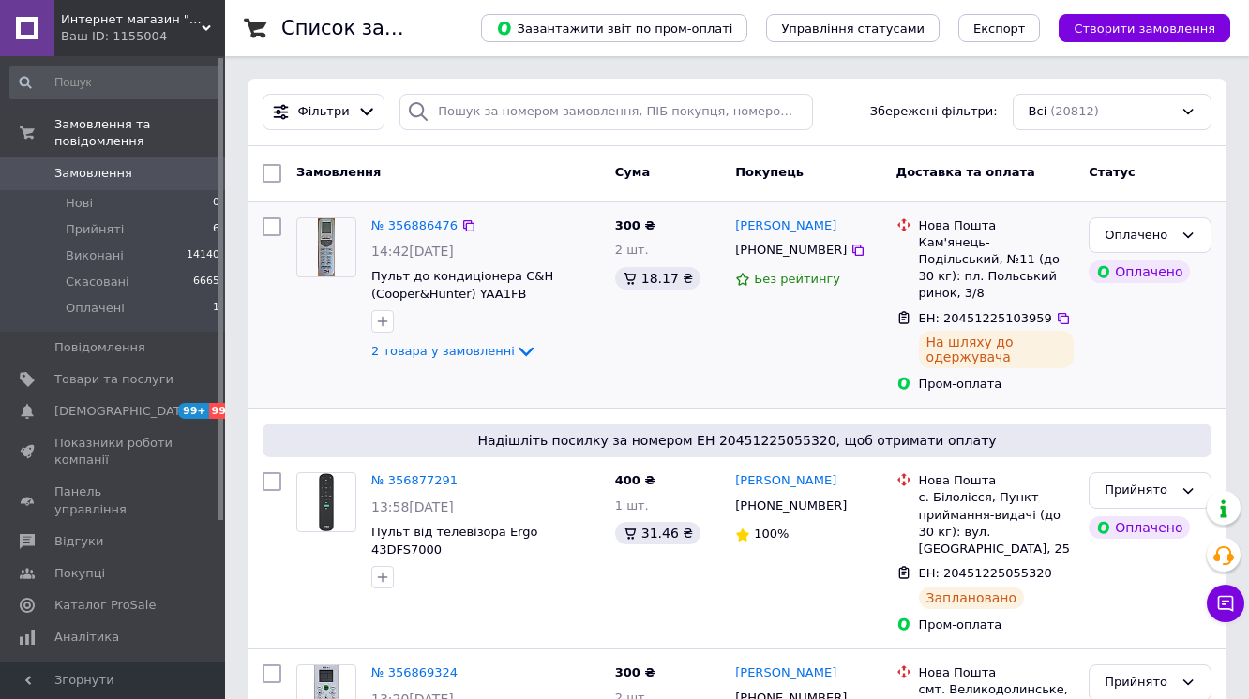
click at [425, 226] on link "№ 356886476" at bounding box center [414, 225] width 86 height 14
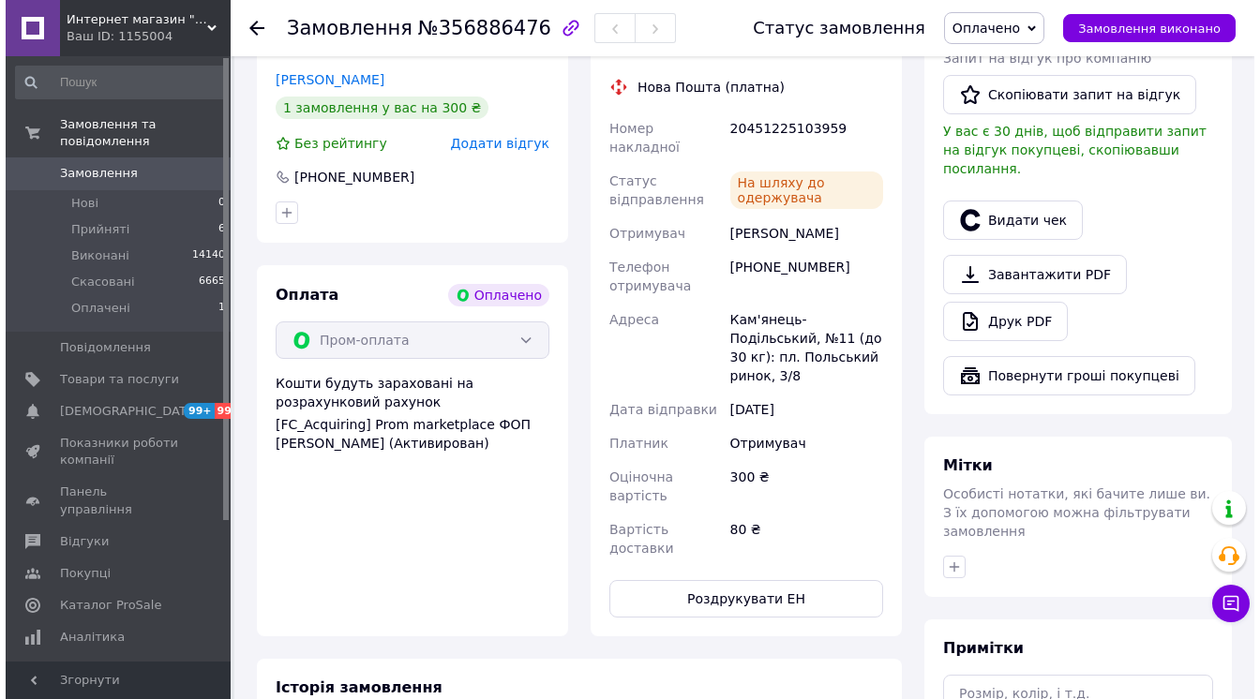
scroll to position [600, 0]
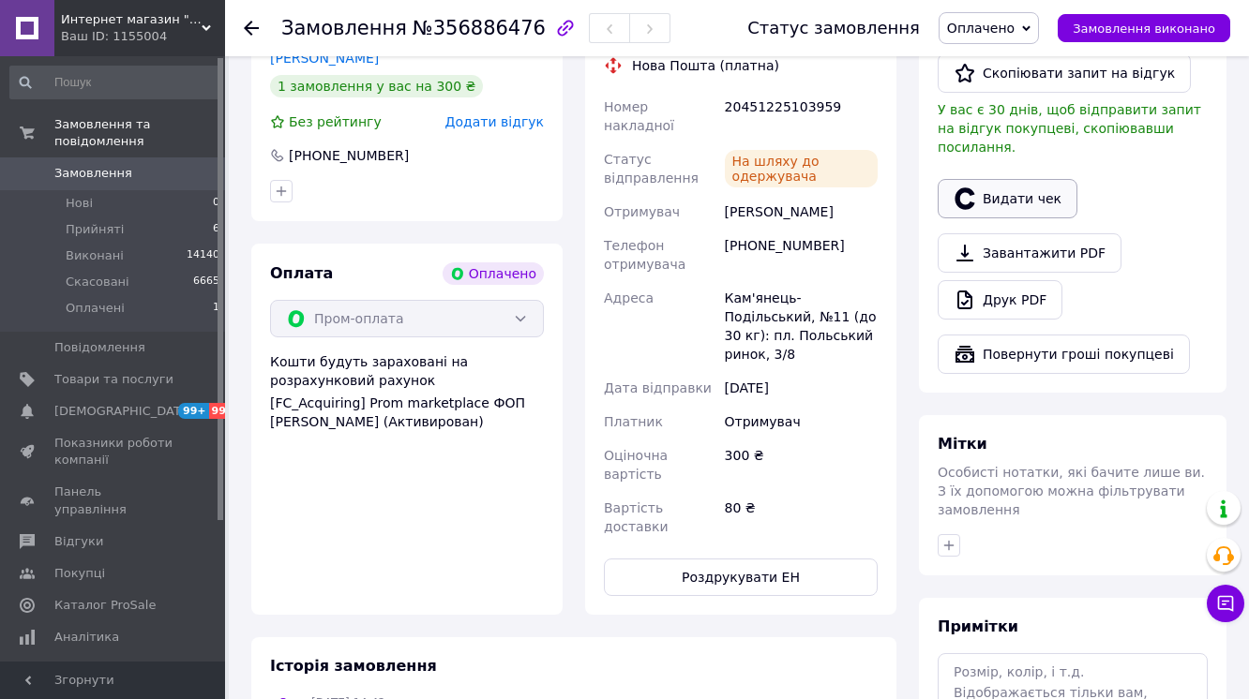
click at [1046, 218] on button "Видати чек" at bounding box center [1008, 198] width 140 height 39
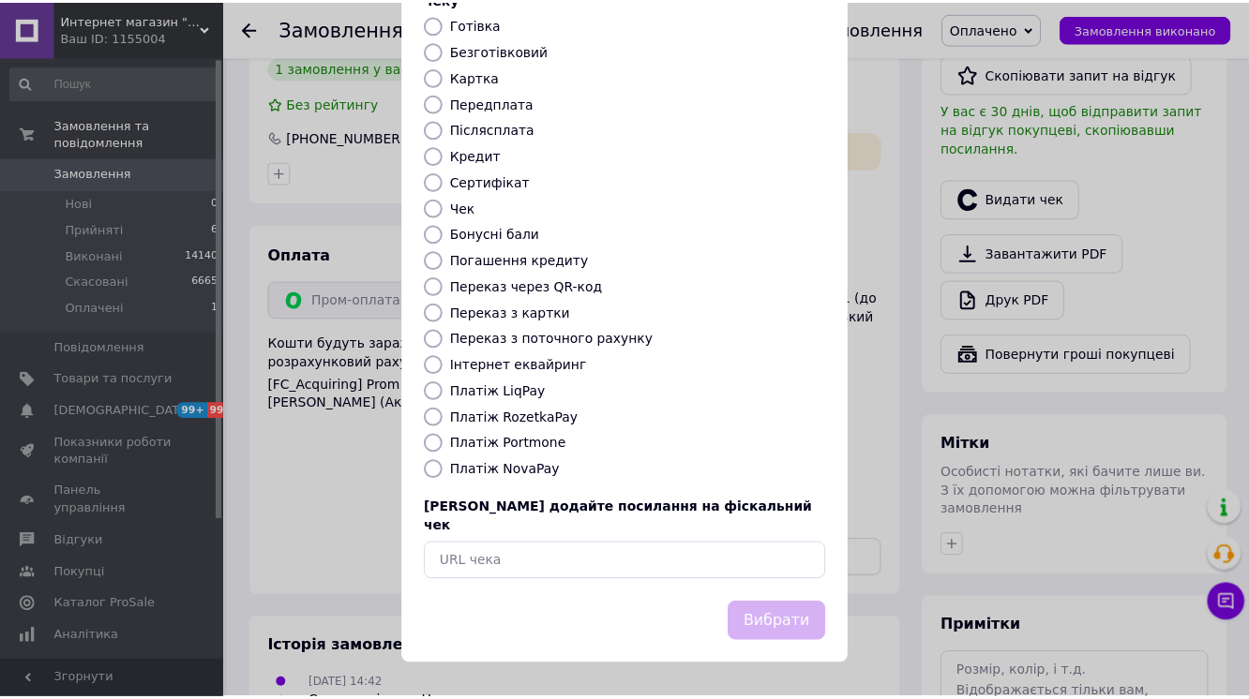
scroll to position [239, 0]
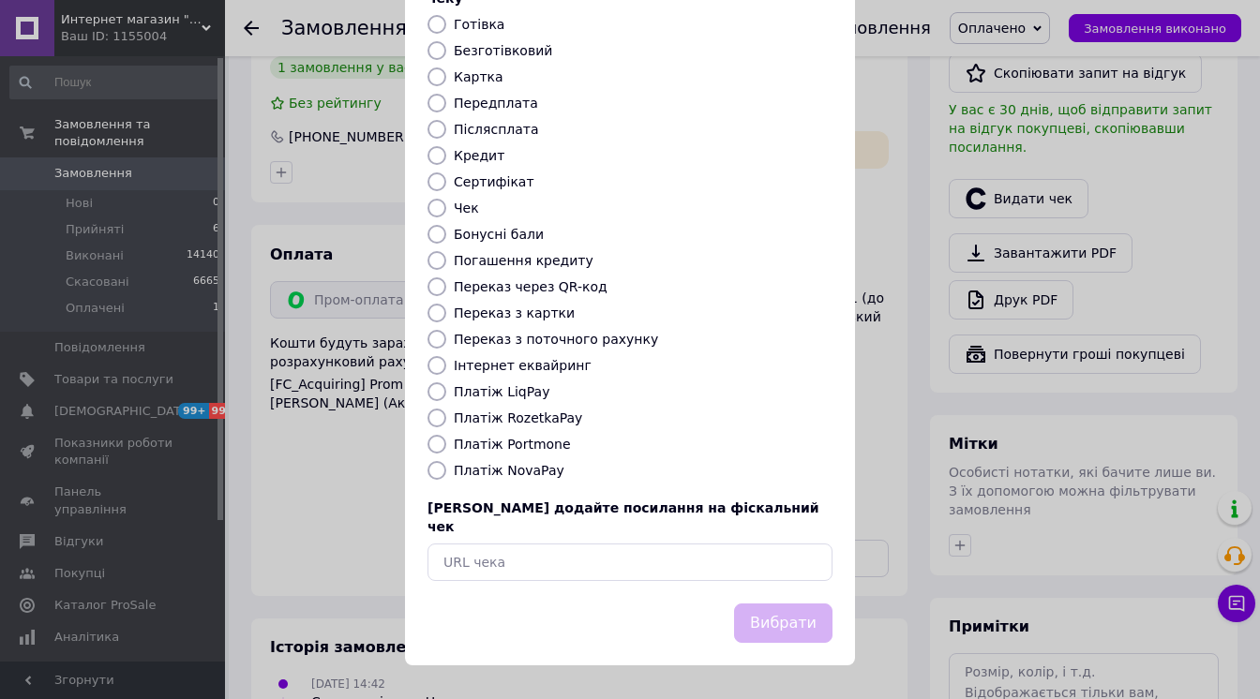
click at [553, 413] on label "Платіж RozetkaPay" at bounding box center [518, 418] width 128 height 15
click at [446, 413] on input "Платіж RozetkaPay" at bounding box center [437, 418] width 19 height 19
radio input "true"
click at [747, 618] on button "Вибрати" at bounding box center [783, 624] width 98 height 40
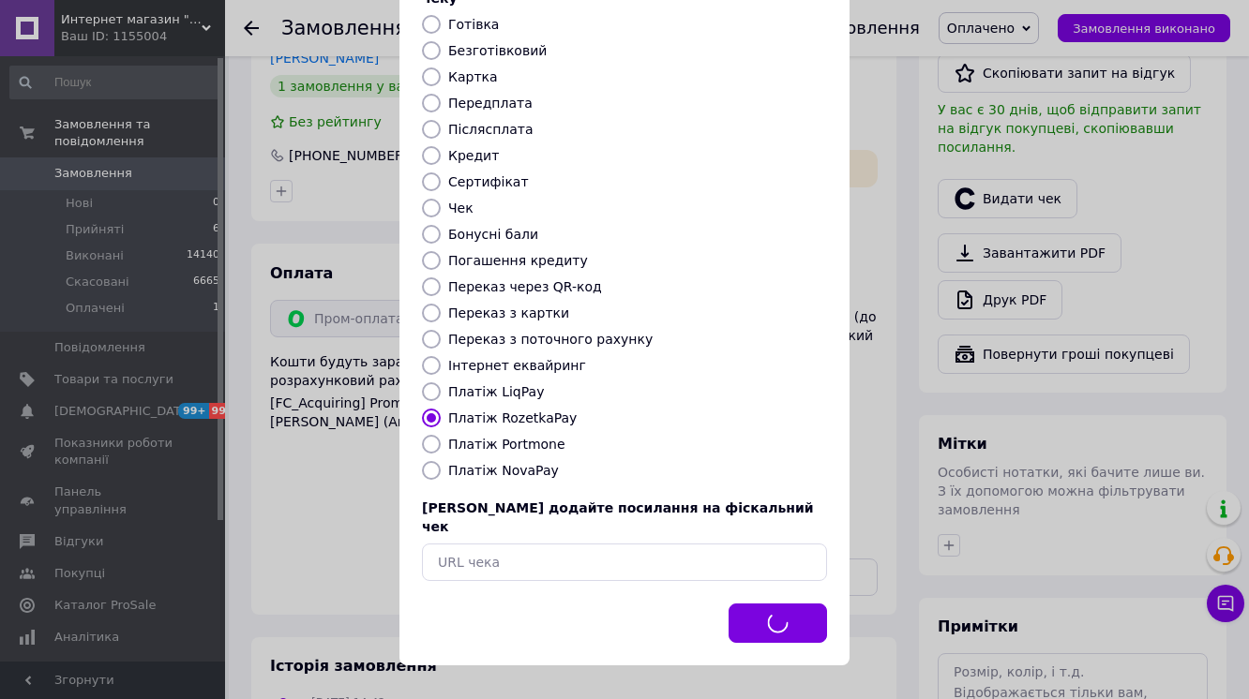
scroll to position [56, 0]
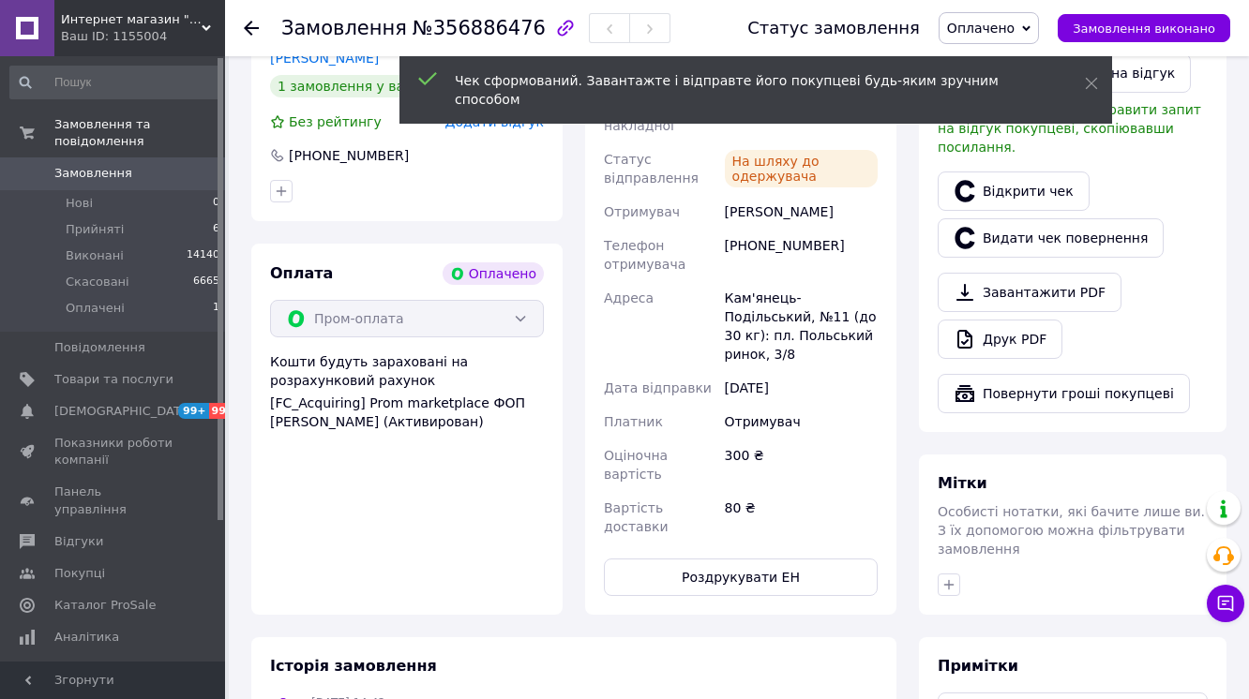
click at [1152, 34] on span "Замовлення виконано" at bounding box center [1144, 29] width 143 height 14
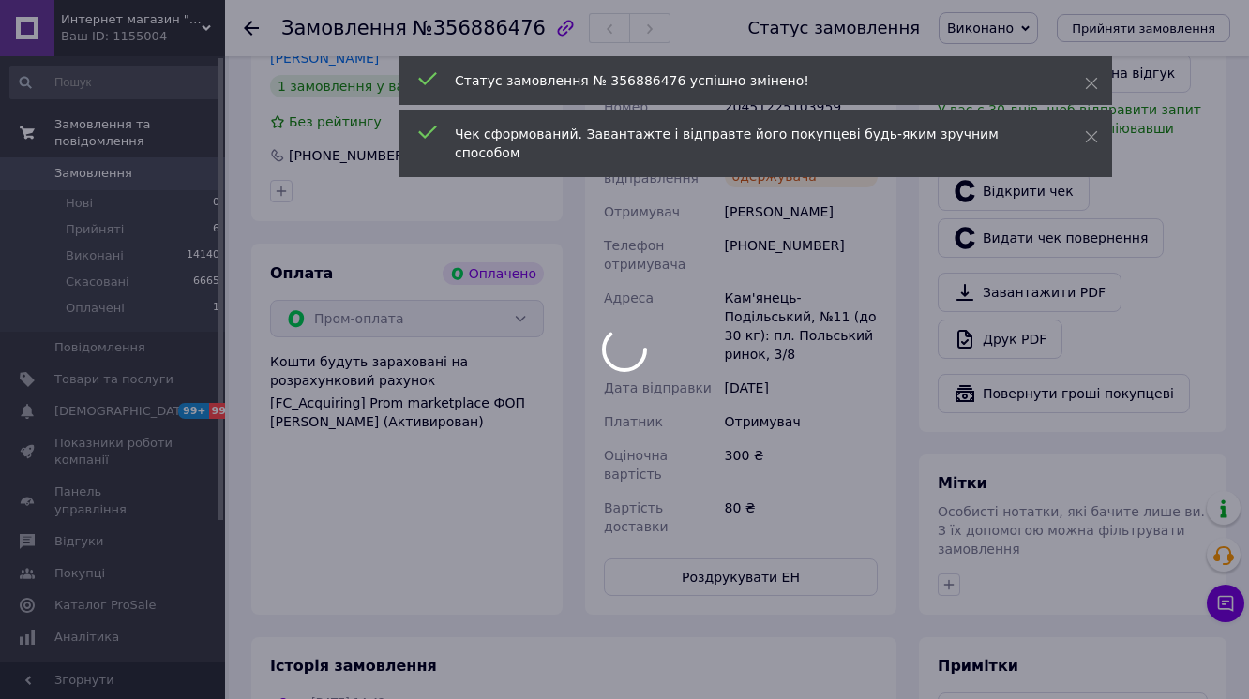
scroll to position [165, 0]
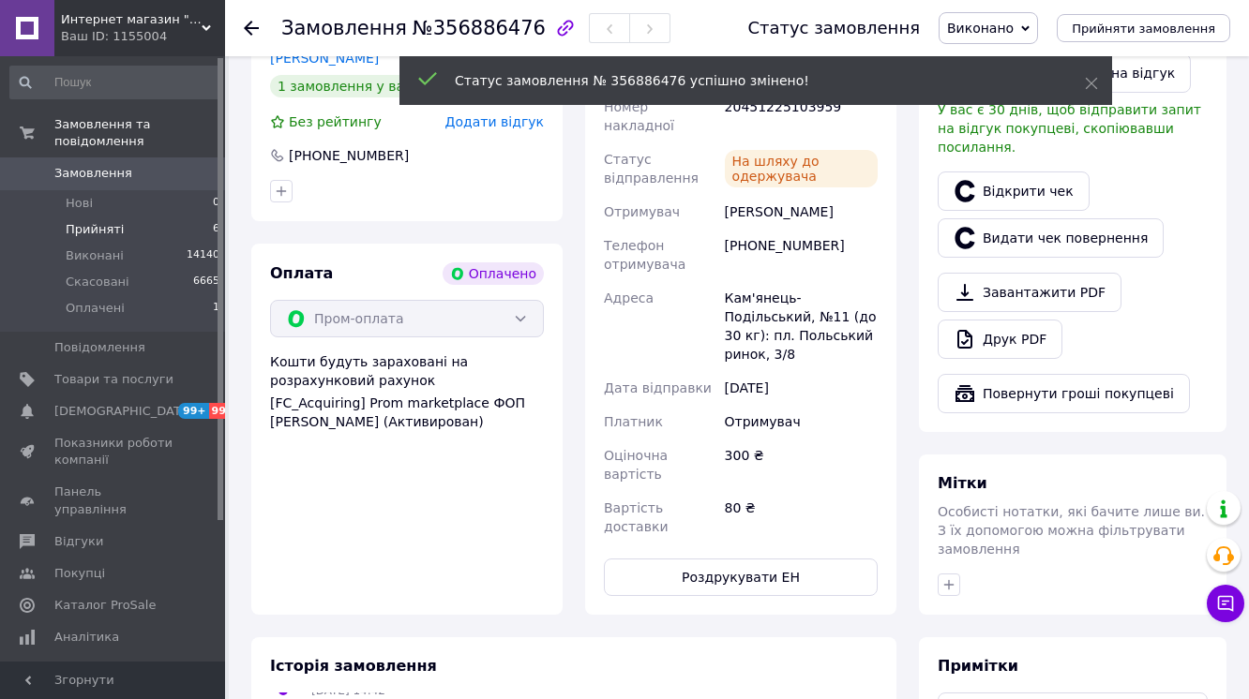
click at [78, 221] on span "Прийняті" at bounding box center [95, 229] width 58 height 17
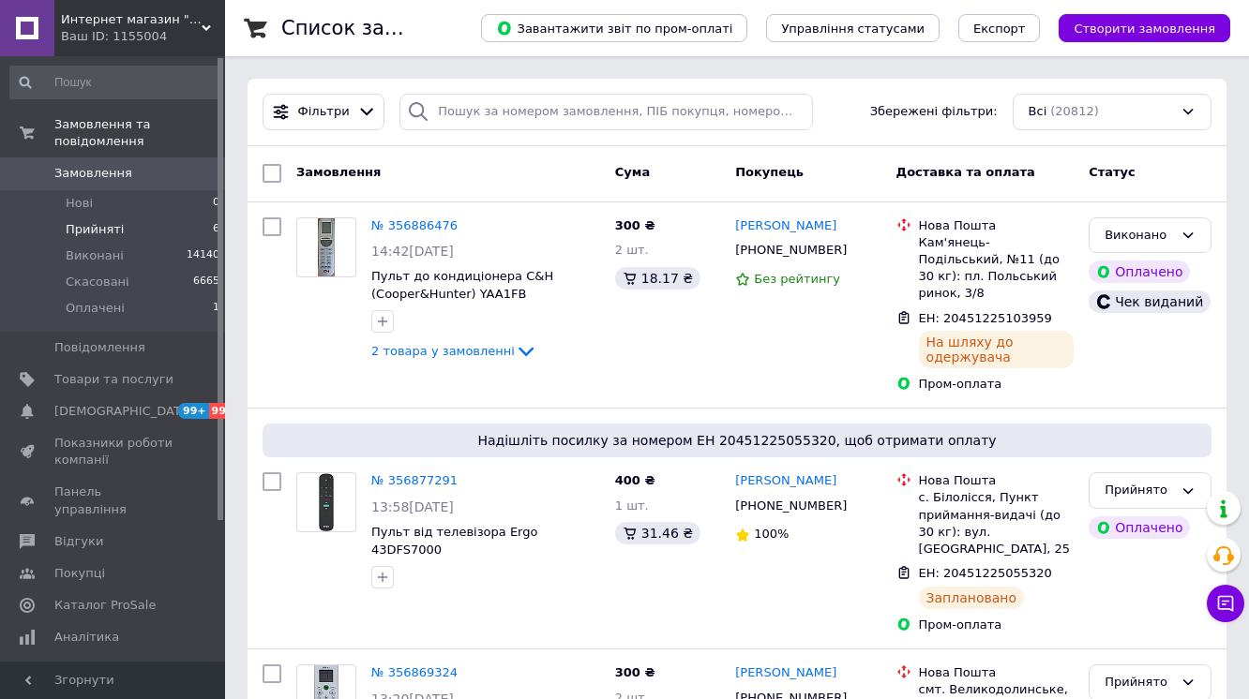
click at [133, 217] on li "Прийняті 6" at bounding box center [115, 230] width 231 height 26
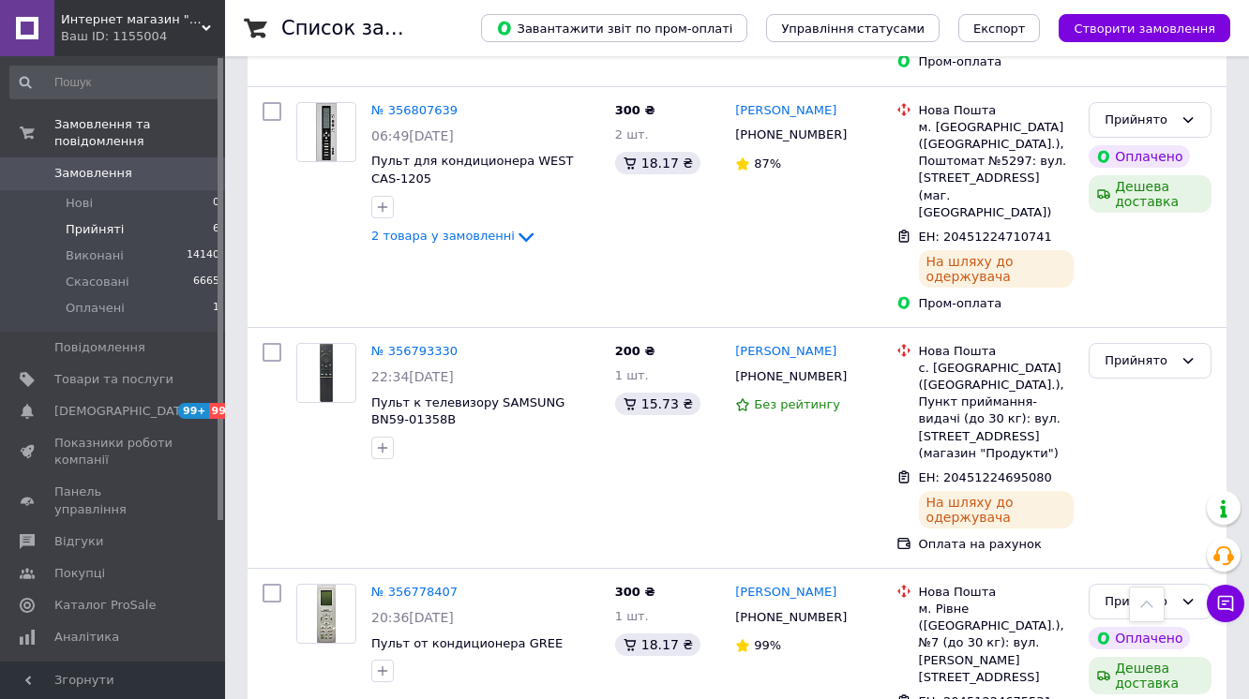
scroll to position [839, 0]
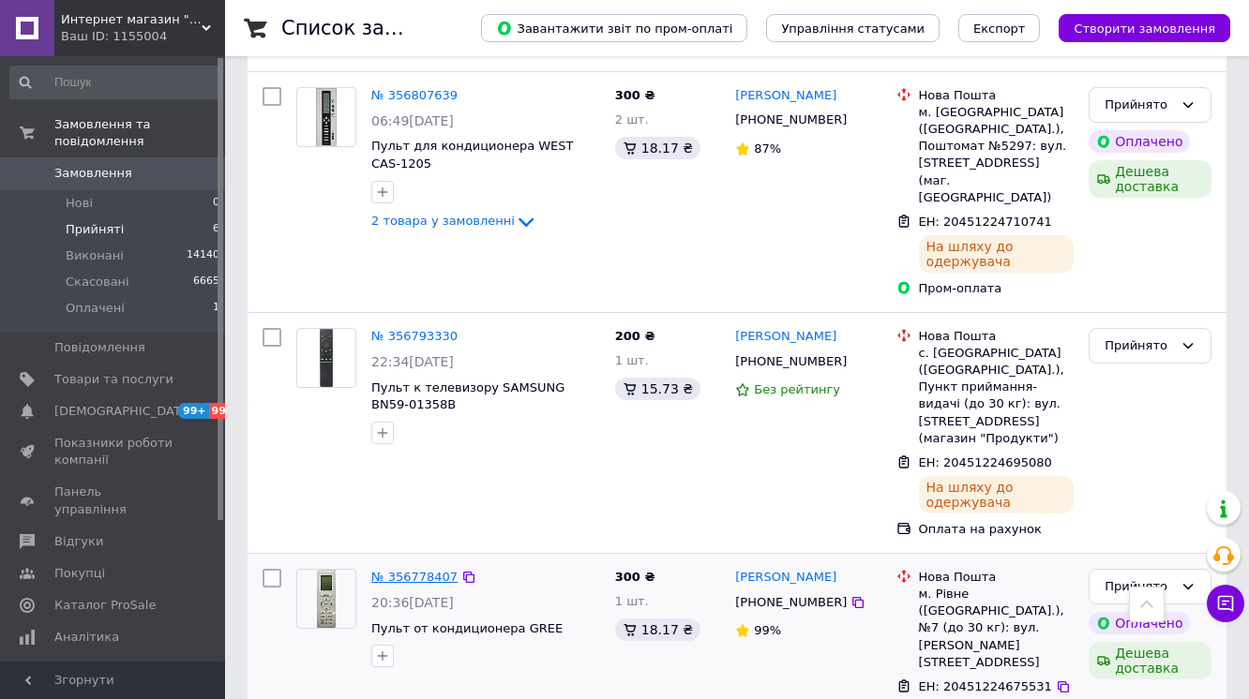
click at [435, 570] on link "№ 356778407" at bounding box center [414, 577] width 86 height 14
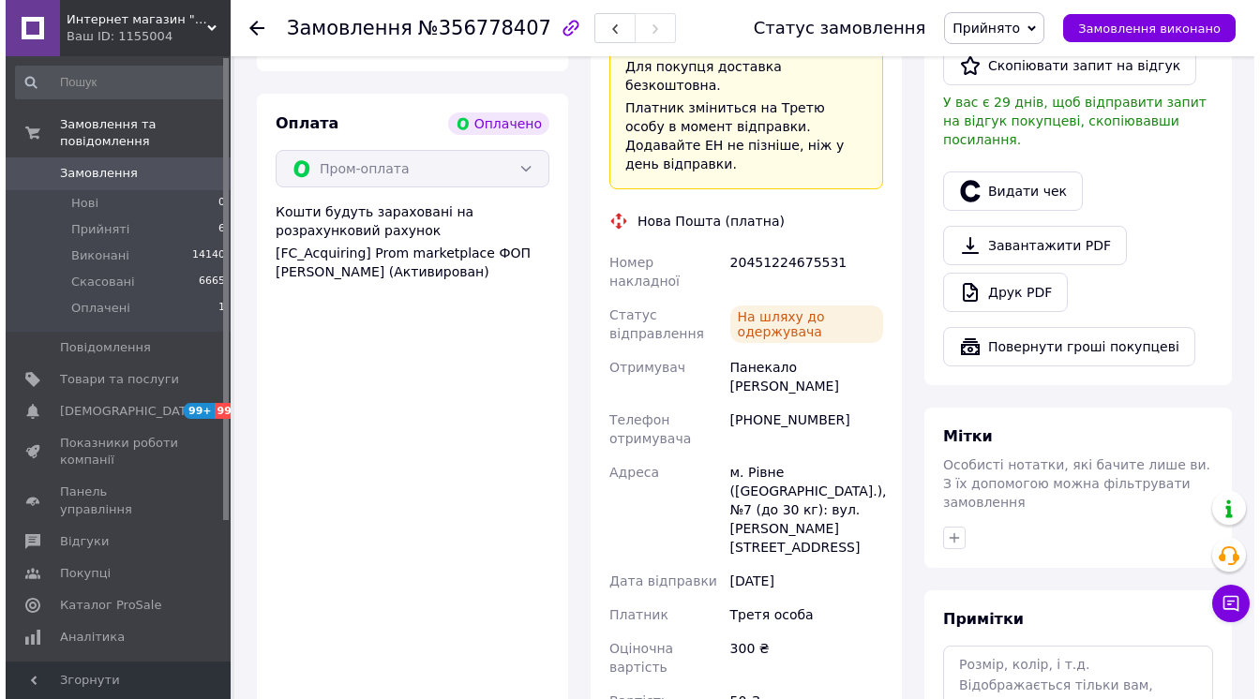
scroll to position [539, 0]
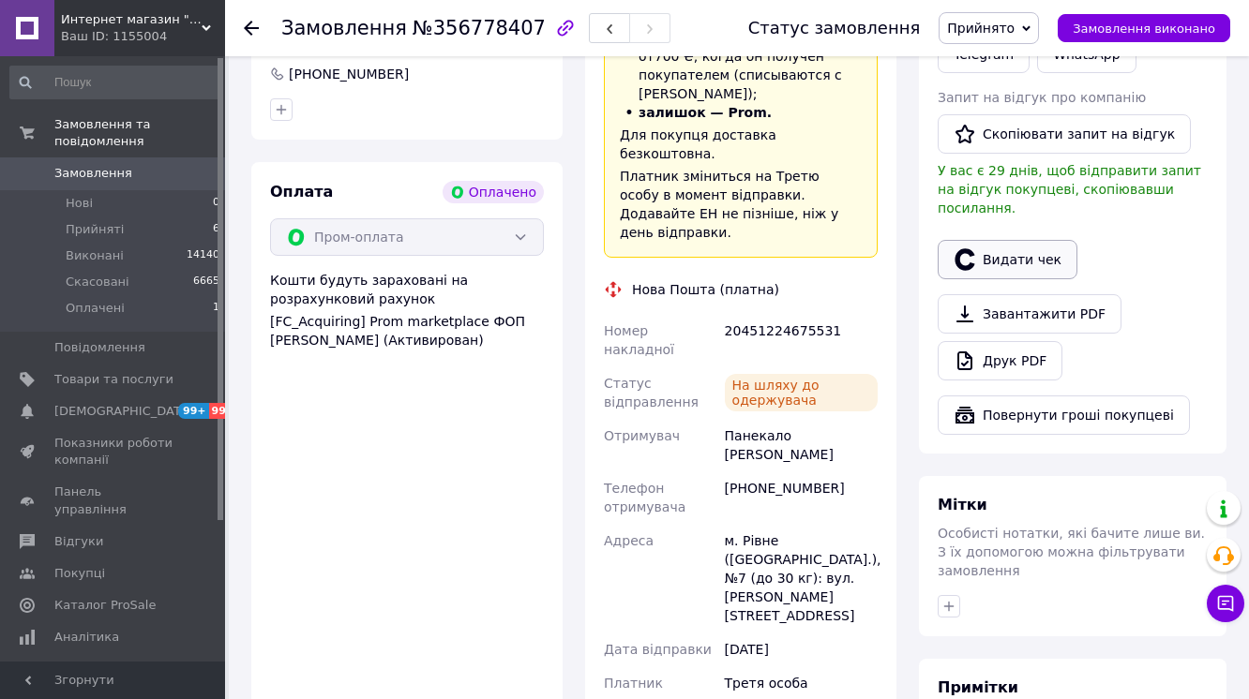
click at [1013, 279] on button "Видати чек" at bounding box center [1008, 259] width 140 height 39
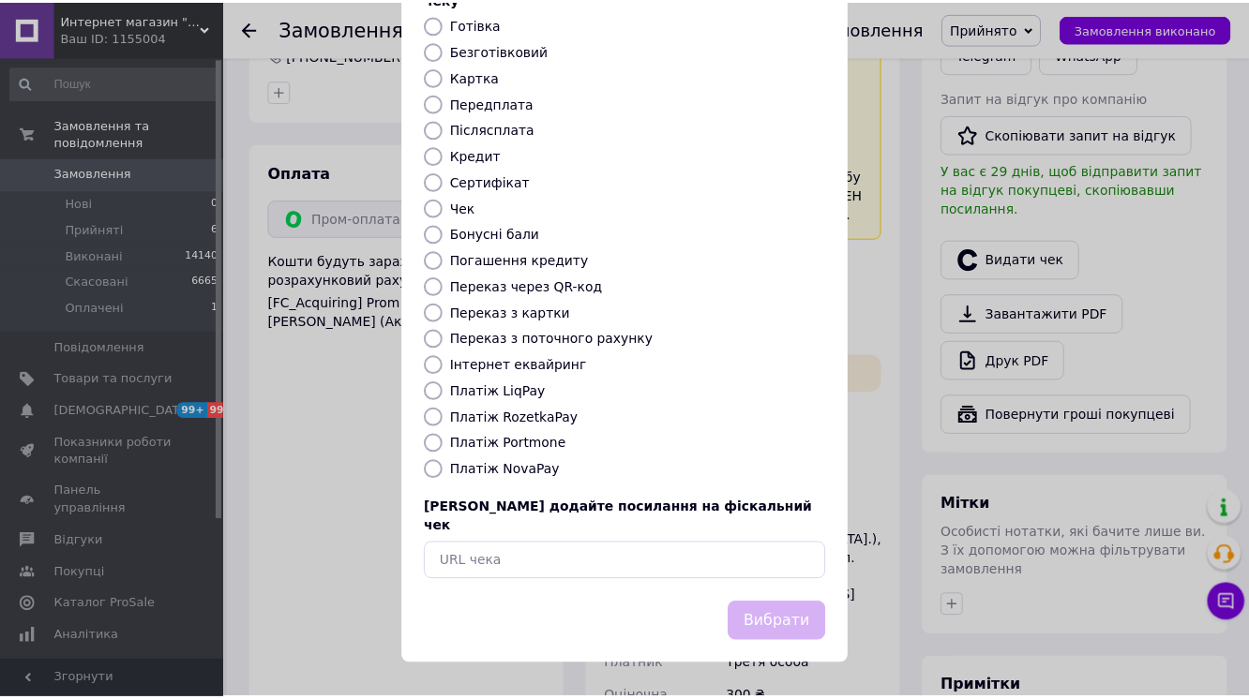
scroll to position [150, 0]
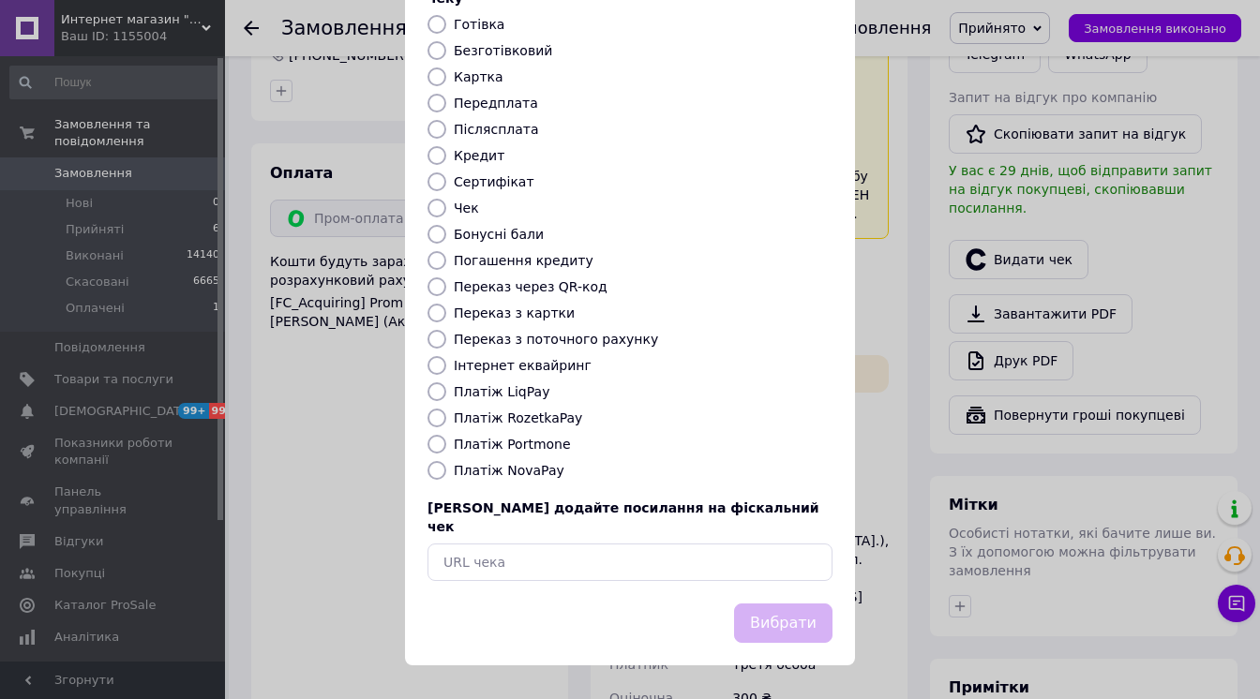
click at [542, 426] on label "Платіж RozetkaPay" at bounding box center [518, 418] width 128 height 15
click at [446, 428] on input "Платіж RozetkaPay" at bounding box center [437, 418] width 19 height 19
radio input "true"
click at [734, 644] on button "Вибрати" at bounding box center [783, 624] width 98 height 40
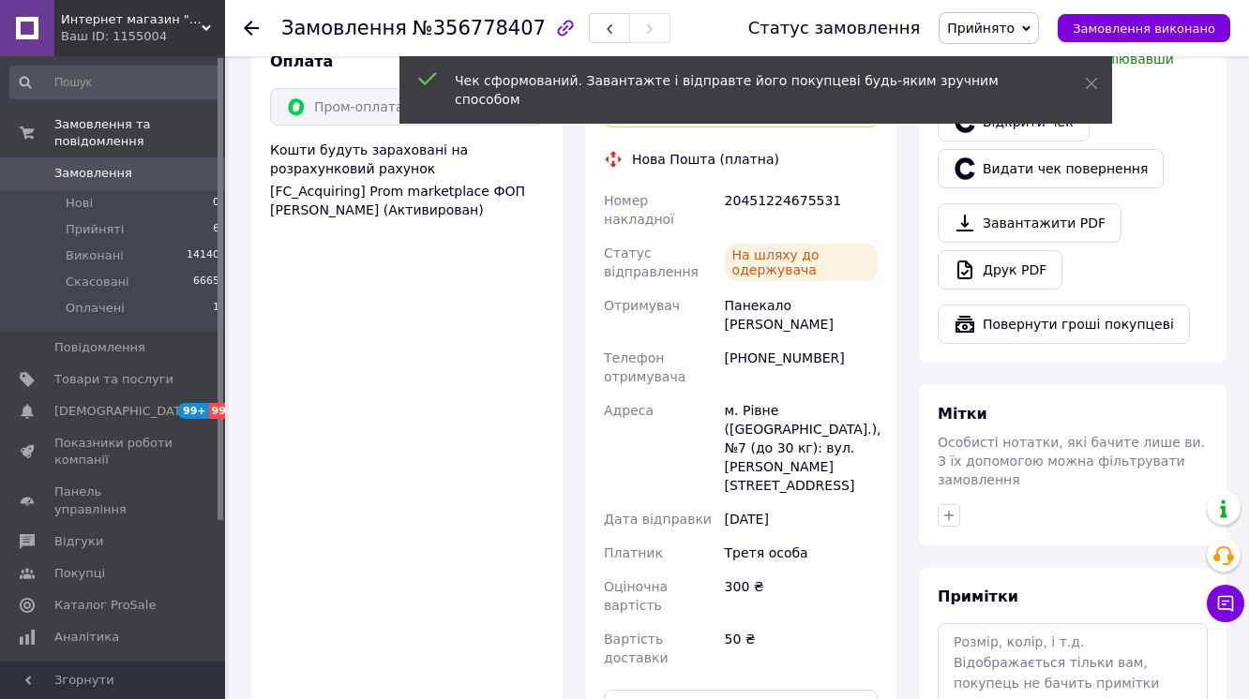
scroll to position [689, 0]
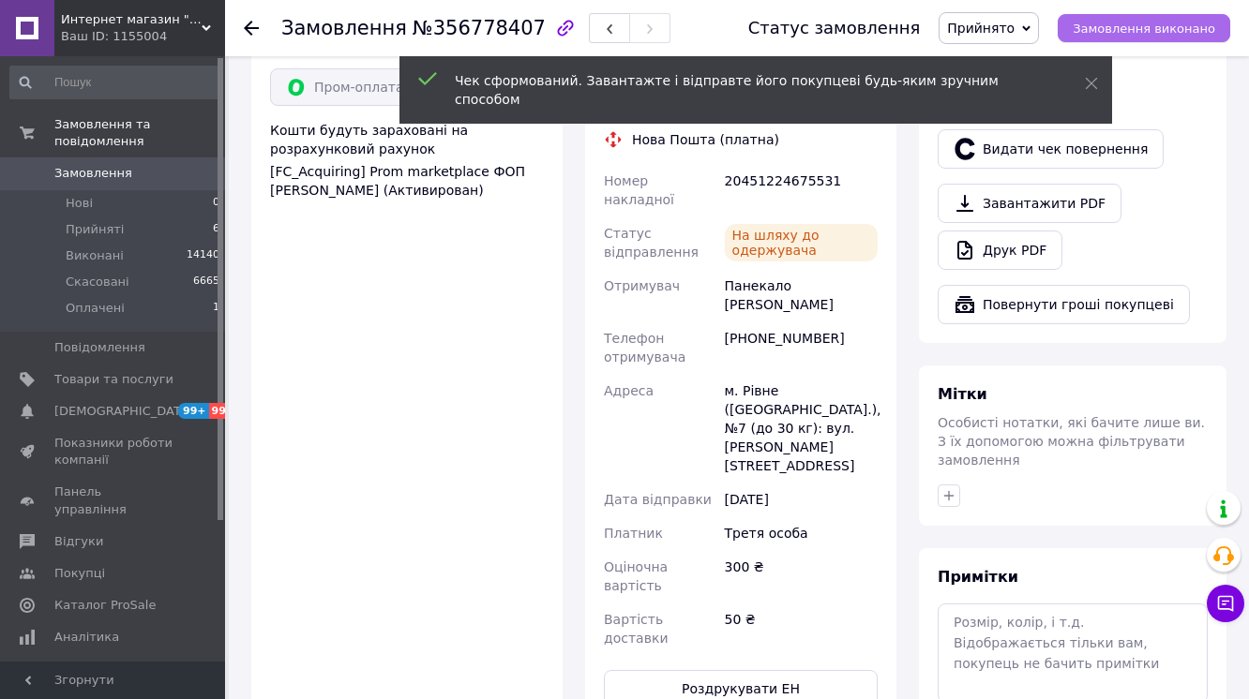
click at [1079, 41] on button "Замовлення виконано" at bounding box center [1144, 28] width 173 height 28
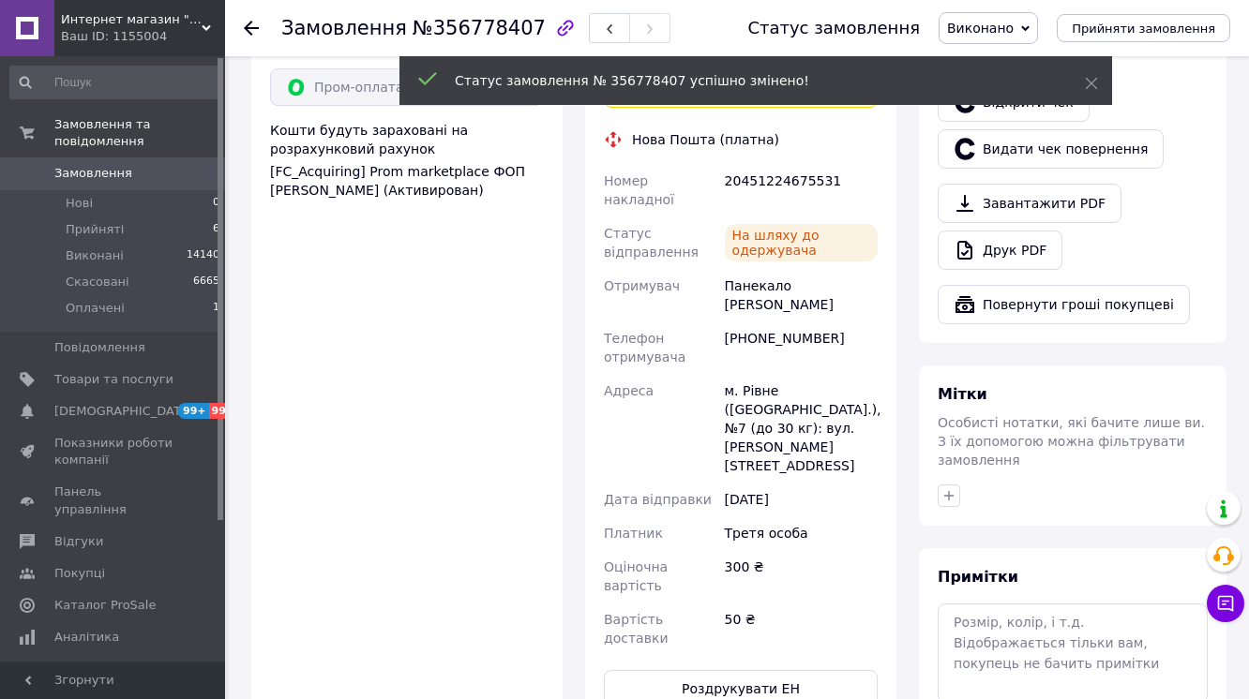
scroll to position [56, 0]
click at [249, 21] on icon at bounding box center [251, 28] width 15 height 15
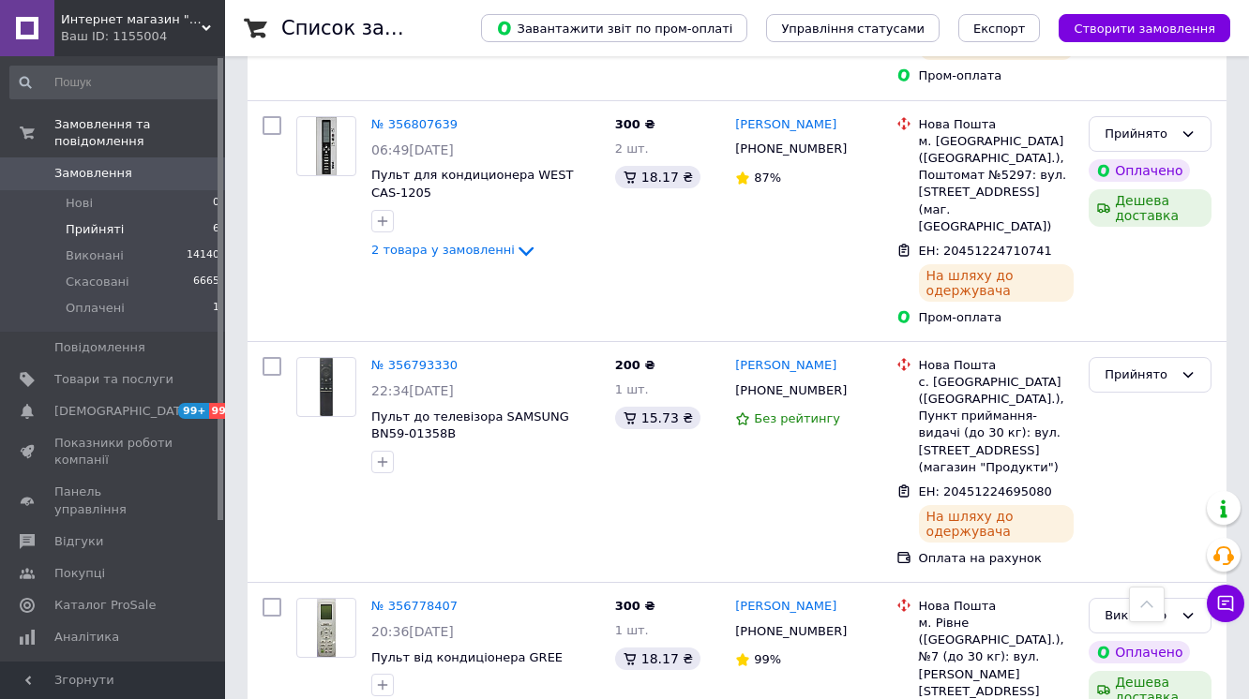
scroll to position [846, 0]
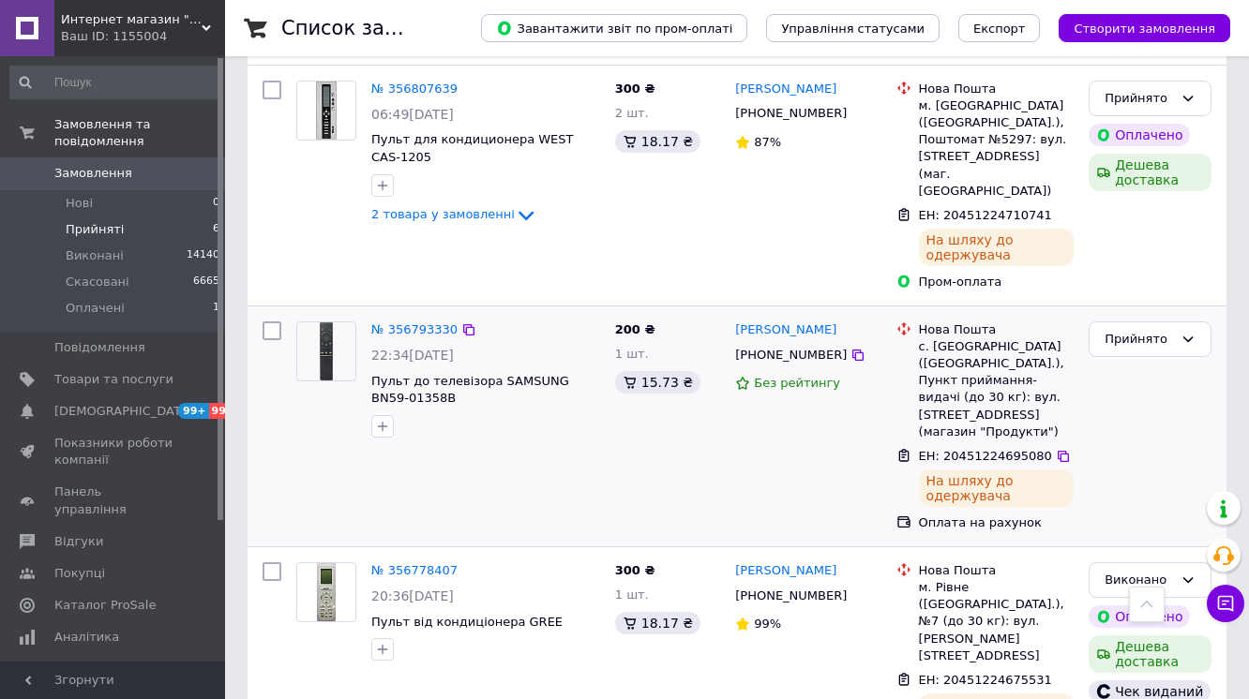
click at [424, 320] on div "№ 356793330" at bounding box center [414, 331] width 90 height 22
click at [422, 323] on link "№ 356793330" at bounding box center [414, 330] width 86 height 14
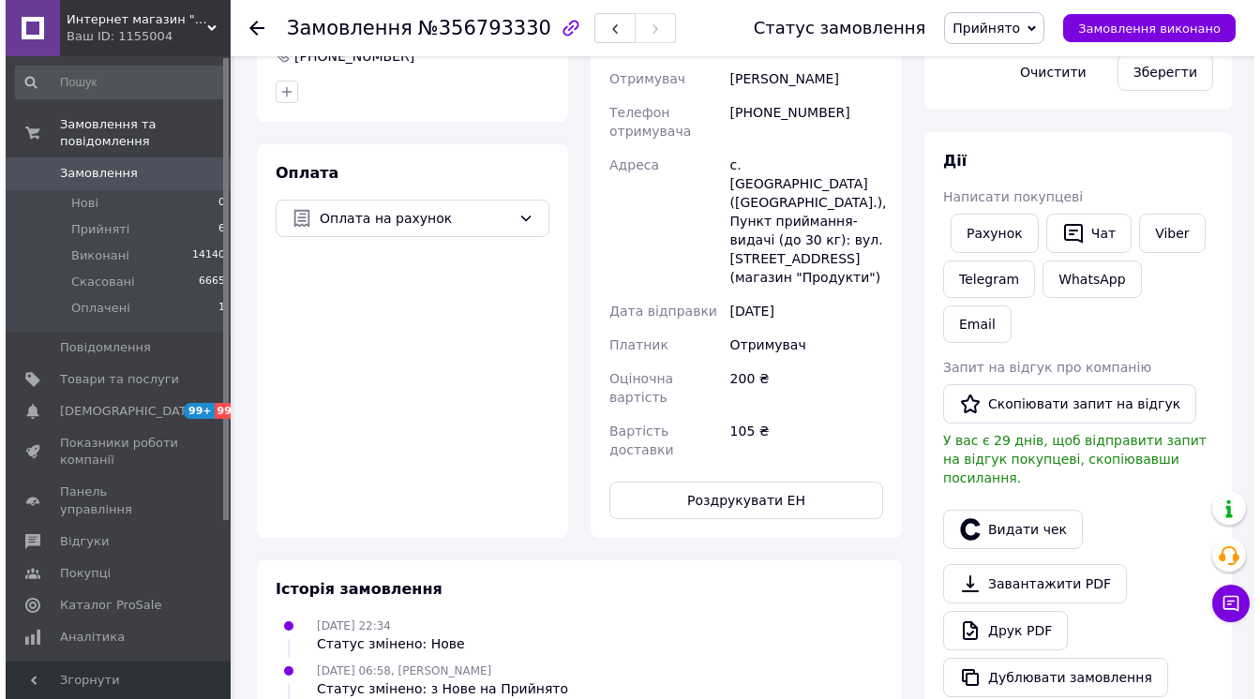
scroll to position [546, 0]
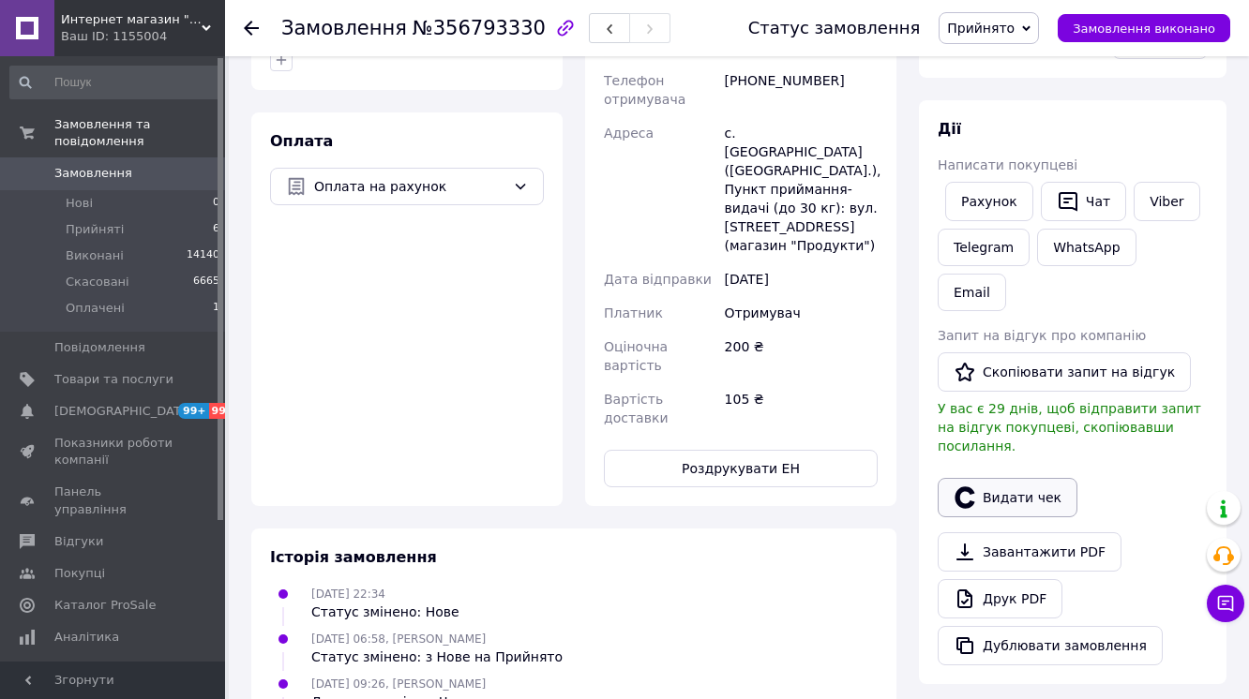
click at [1037, 518] on button "Видати чек" at bounding box center [1008, 497] width 140 height 39
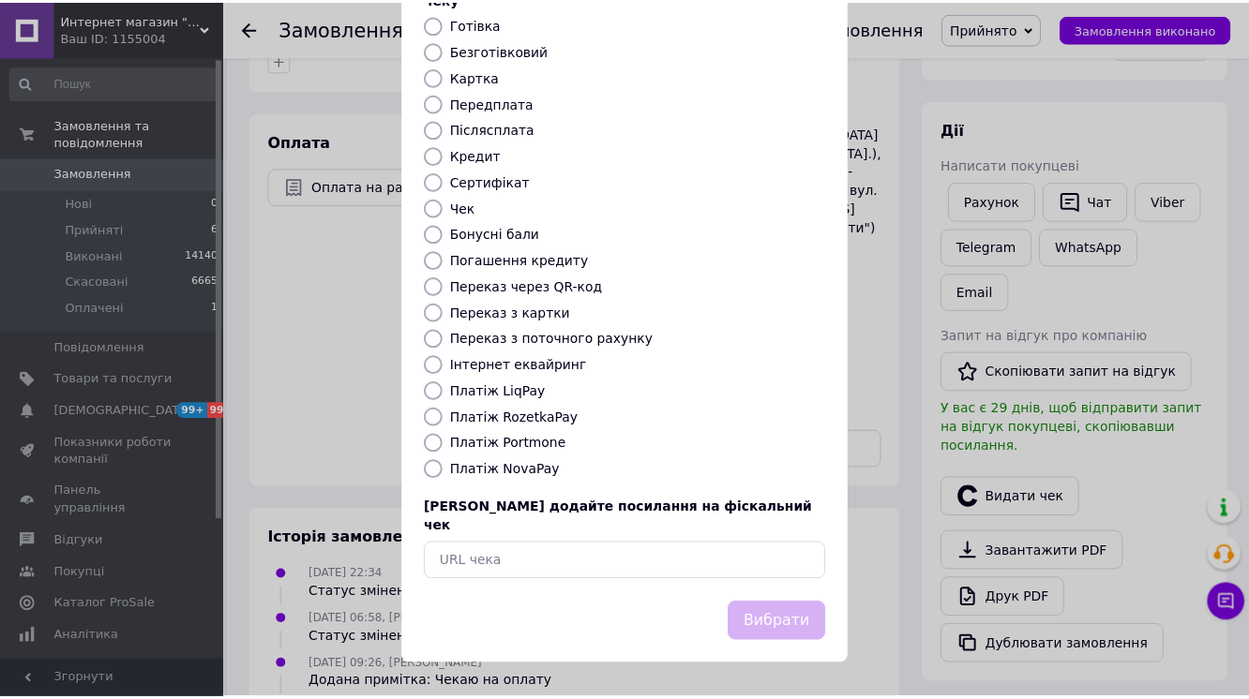
scroll to position [225, 0]
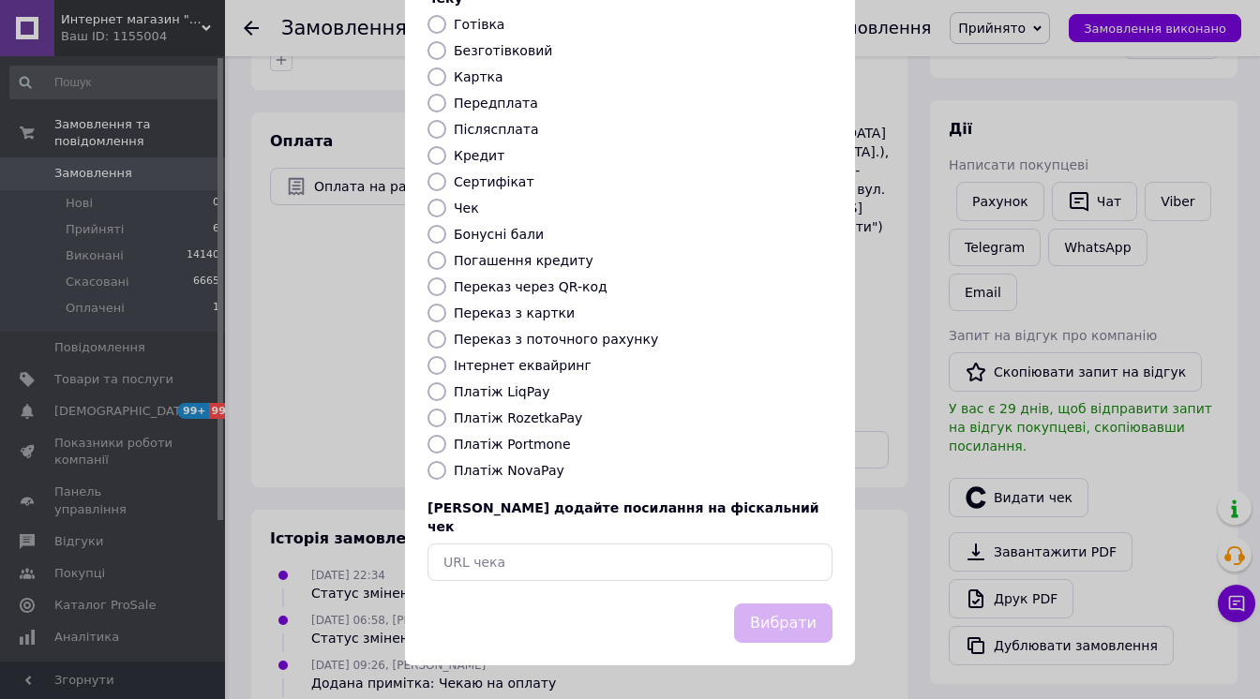
click at [542, 367] on label "Інтернет еквайринг" at bounding box center [523, 365] width 138 height 15
click at [446, 367] on input "Інтернет еквайринг" at bounding box center [437, 365] width 19 height 19
radio input "true"
click at [817, 619] on button "Вибрати" at bounding box center [783, 624] width 98 height 40
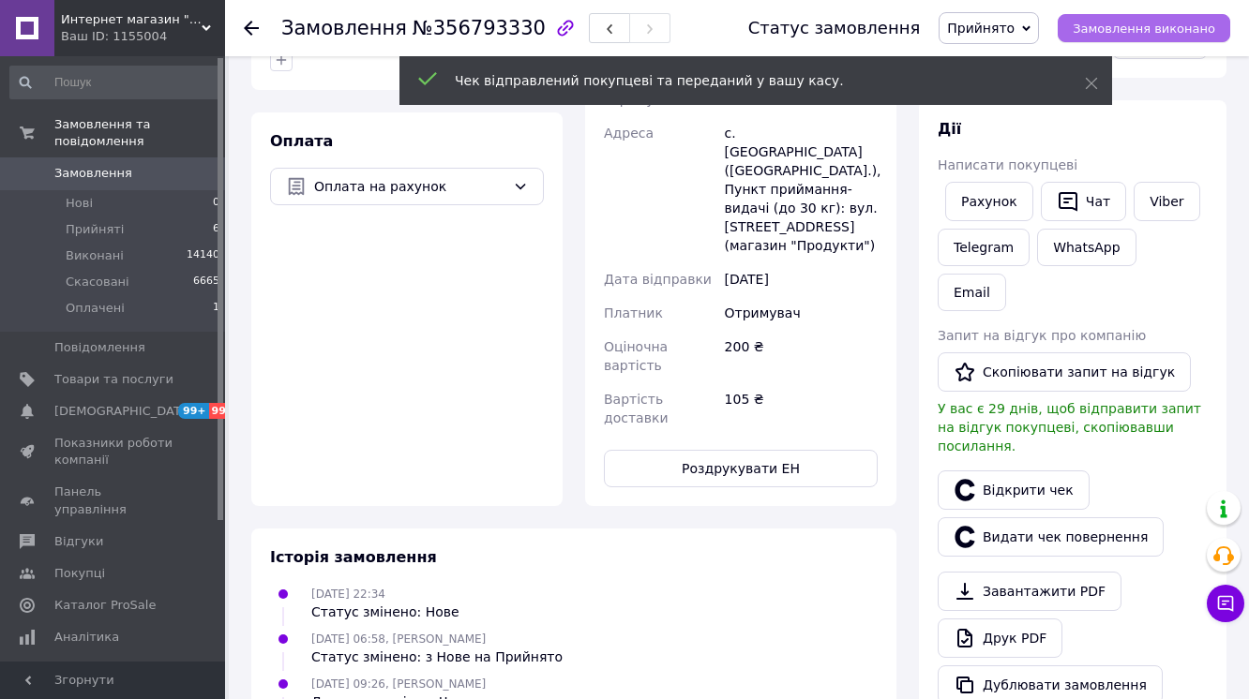
click at [1178, 22] on span "Замовлення виконано" at bounding box center [1144, 29] width 143 height 14
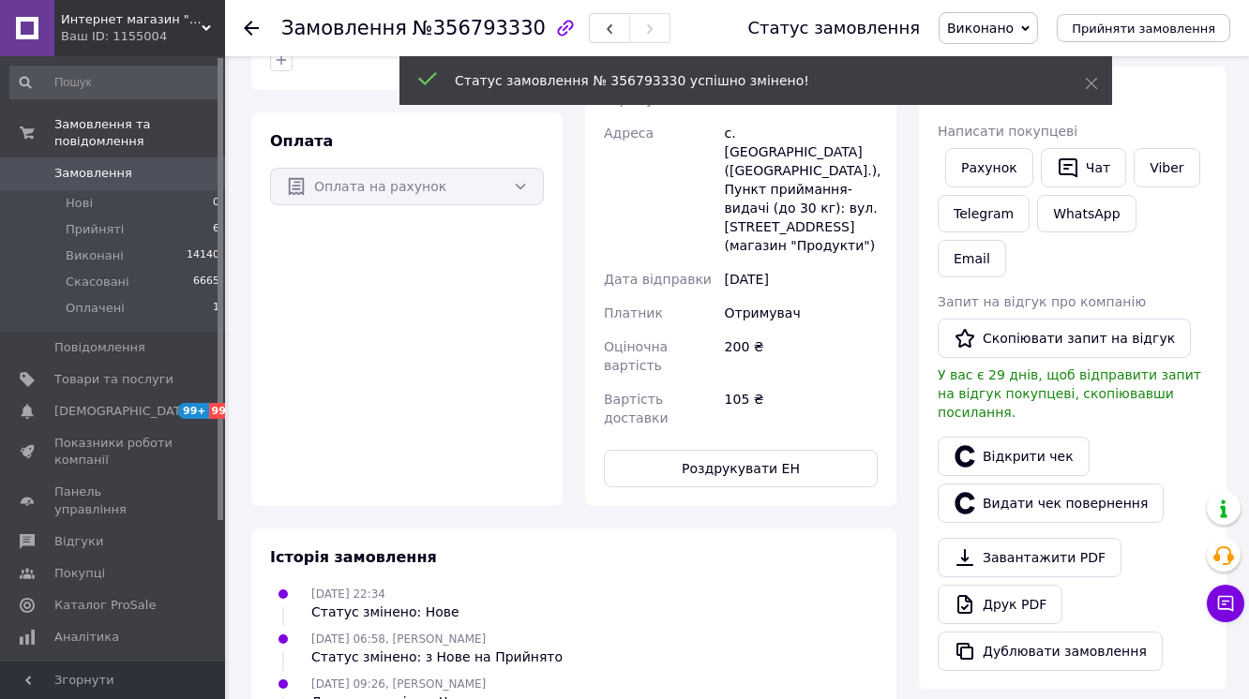
click at [251, 28] on icon at bounding box center [251, 28] width 15 height 15
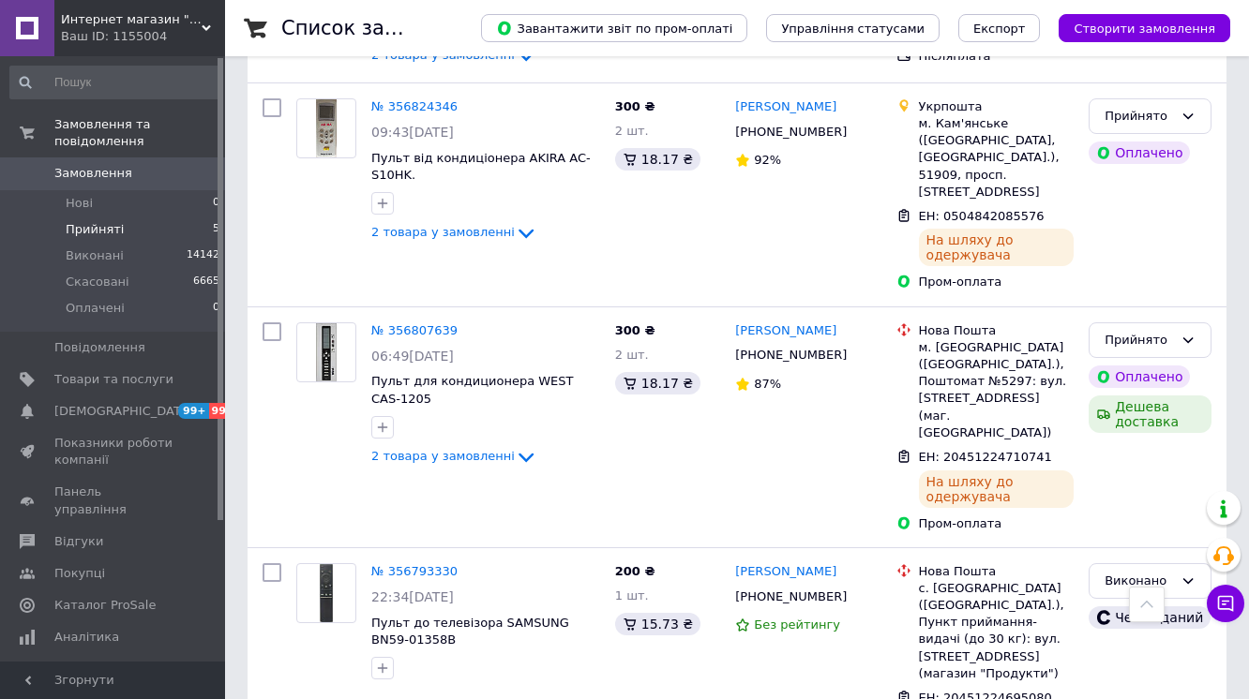
scroll to position [642, 0]
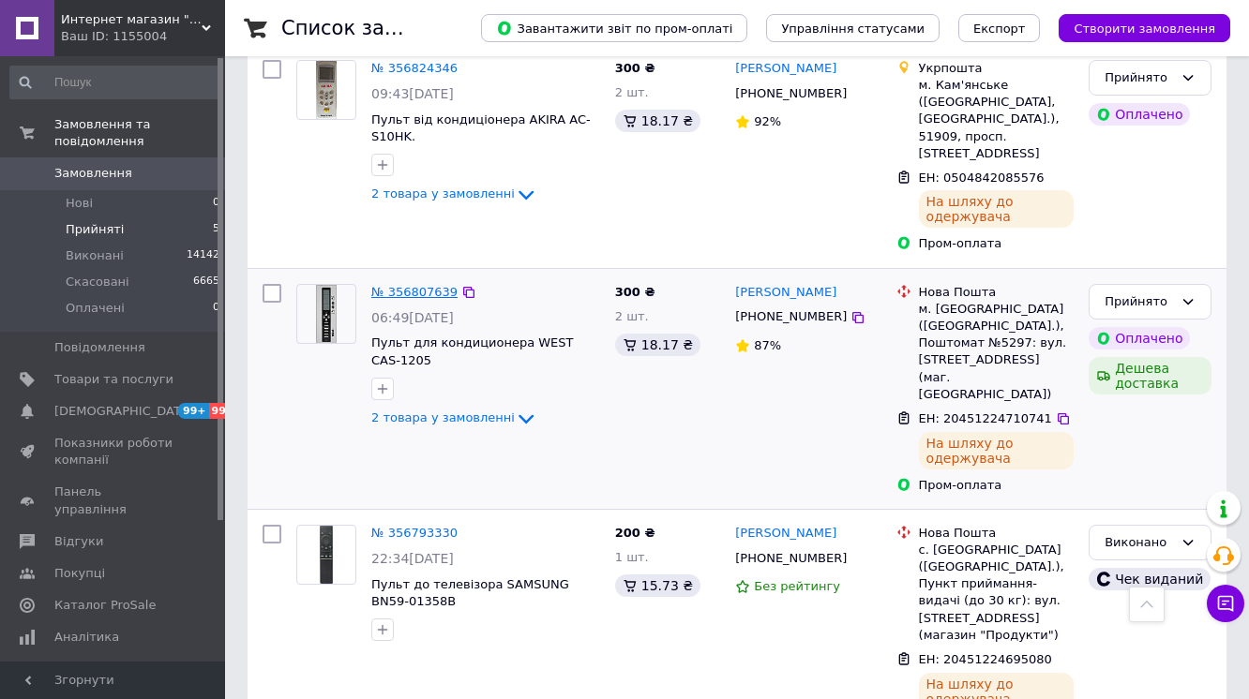
click at [420, 285] on link "№ 356807639" at bounding box center [414, 292] width 86 height 14
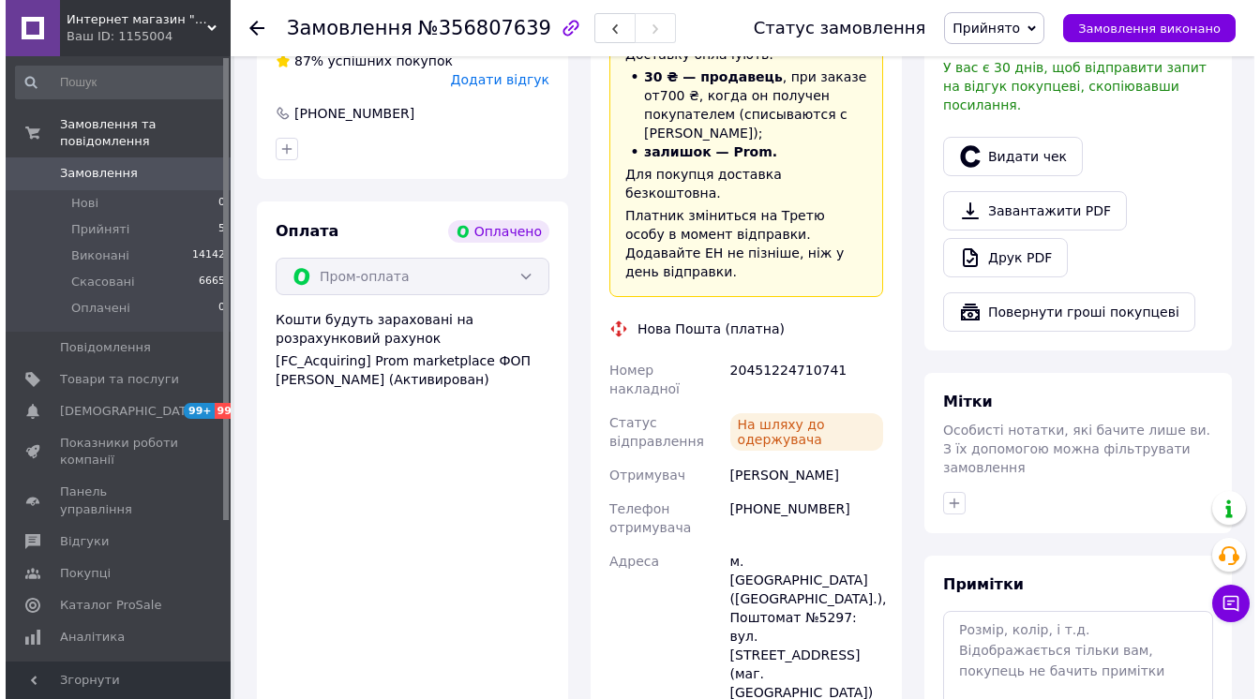
scroll to position [717, 0]
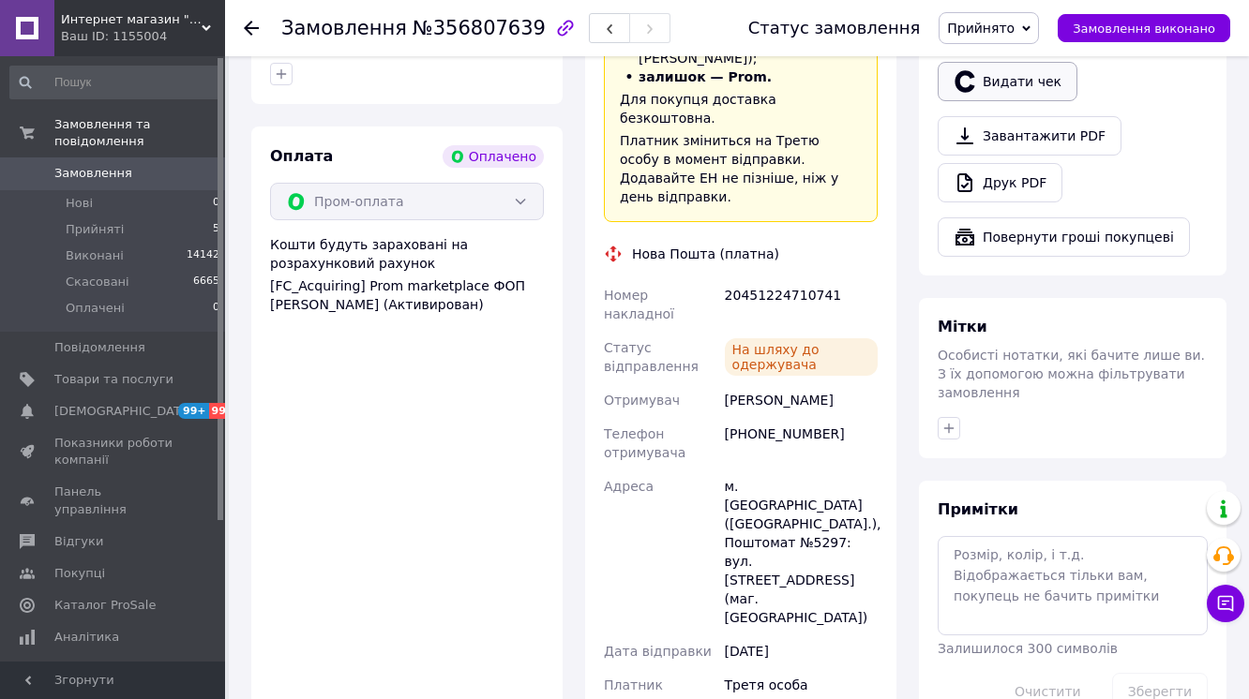
click at [1021, 101] on button "Видати чек" at bounding box center [1008, 81] width 140 height 39
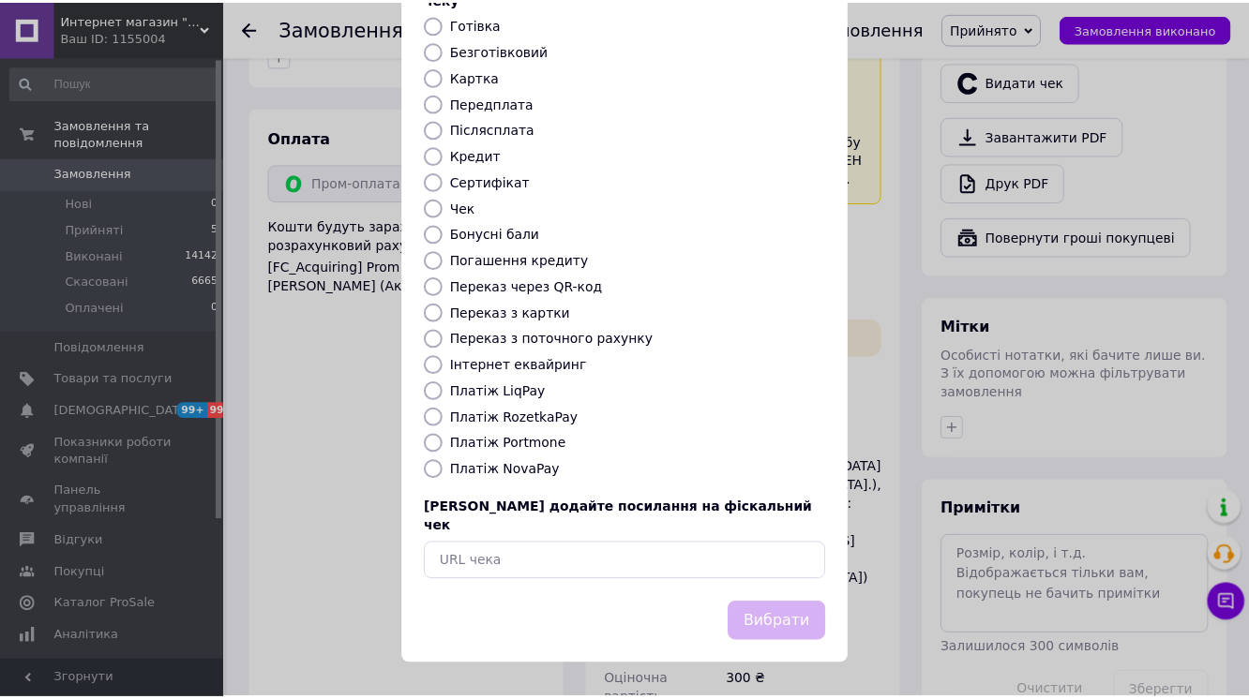
scroll to position [239, 0]
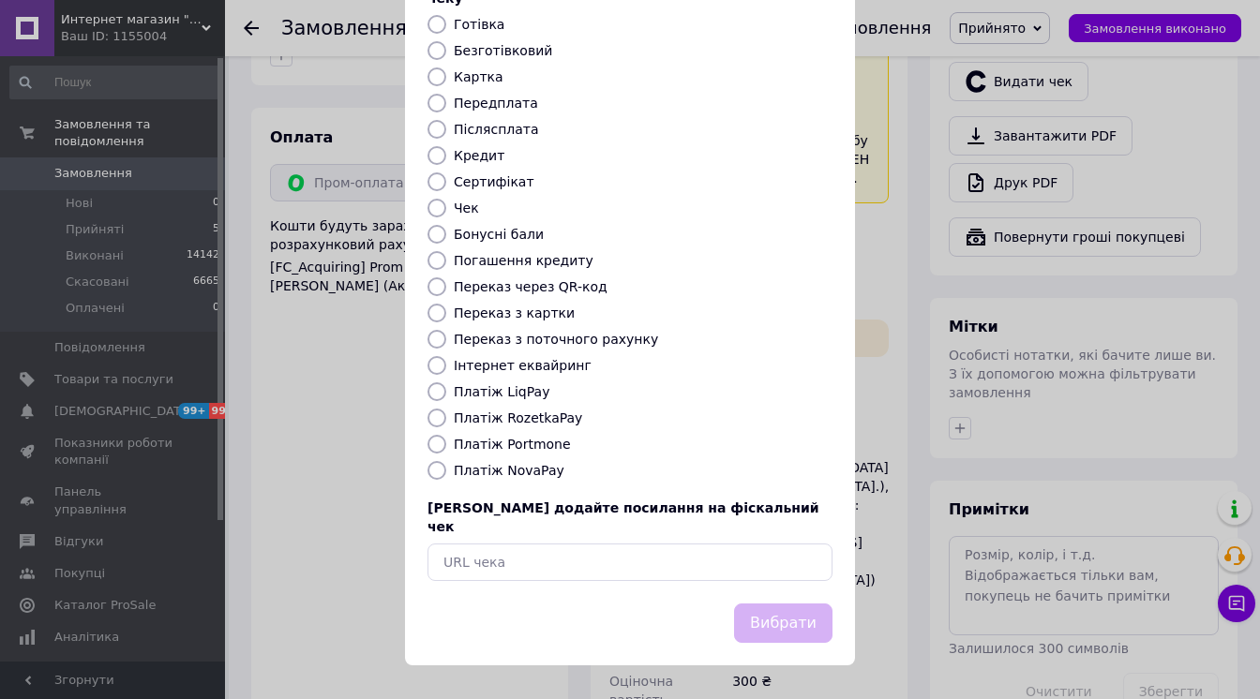
click at [544, 416] on label "Платіж RozetkaPay" at bounding box center [518, 418] width 128 height 15
click at [446, 416] on input "Платіж RozetkaPay" at bounding box center [437, 418] width 19 height 19
radio input "true"
drag, startPoint x: 731, startPoint y: 625, endPoint x: 729, endPoint y: 615, distance: 10.7
click at [734, 624] on button "Вибрати" at bounding box center [783, 624] width 98 height 40
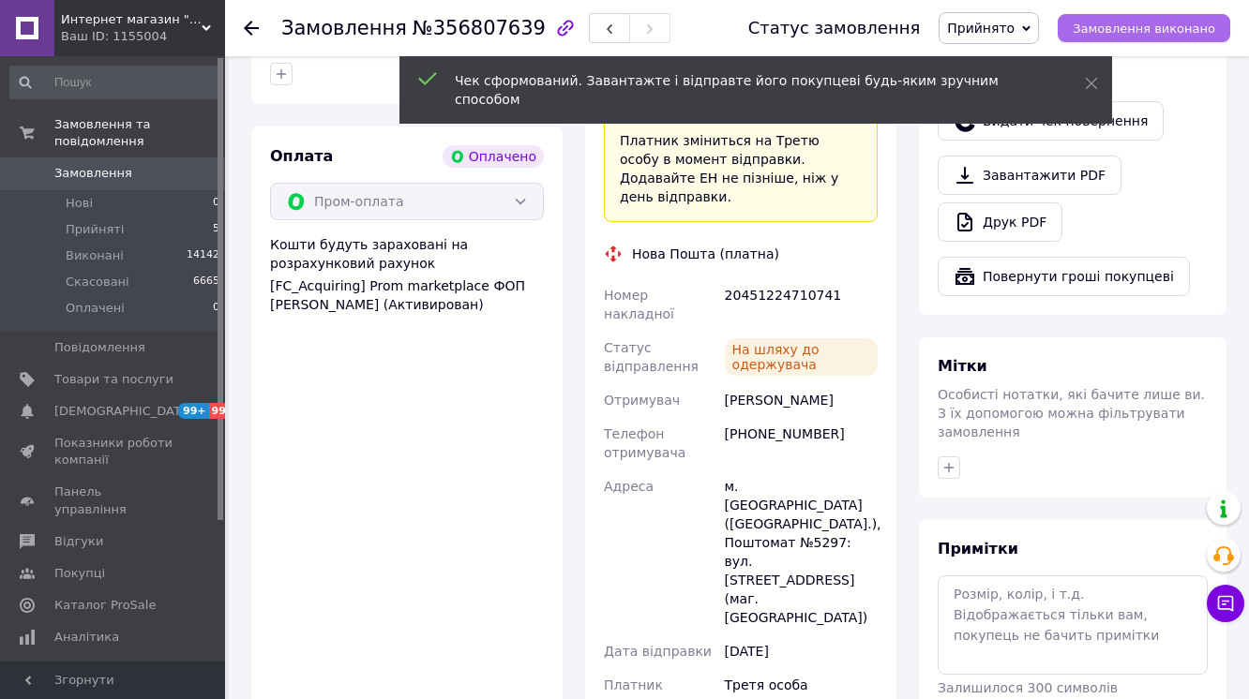
click at [1118, 27] on span "Замовлення виконано" at bounding box center [1144, 29] width 143 height 14
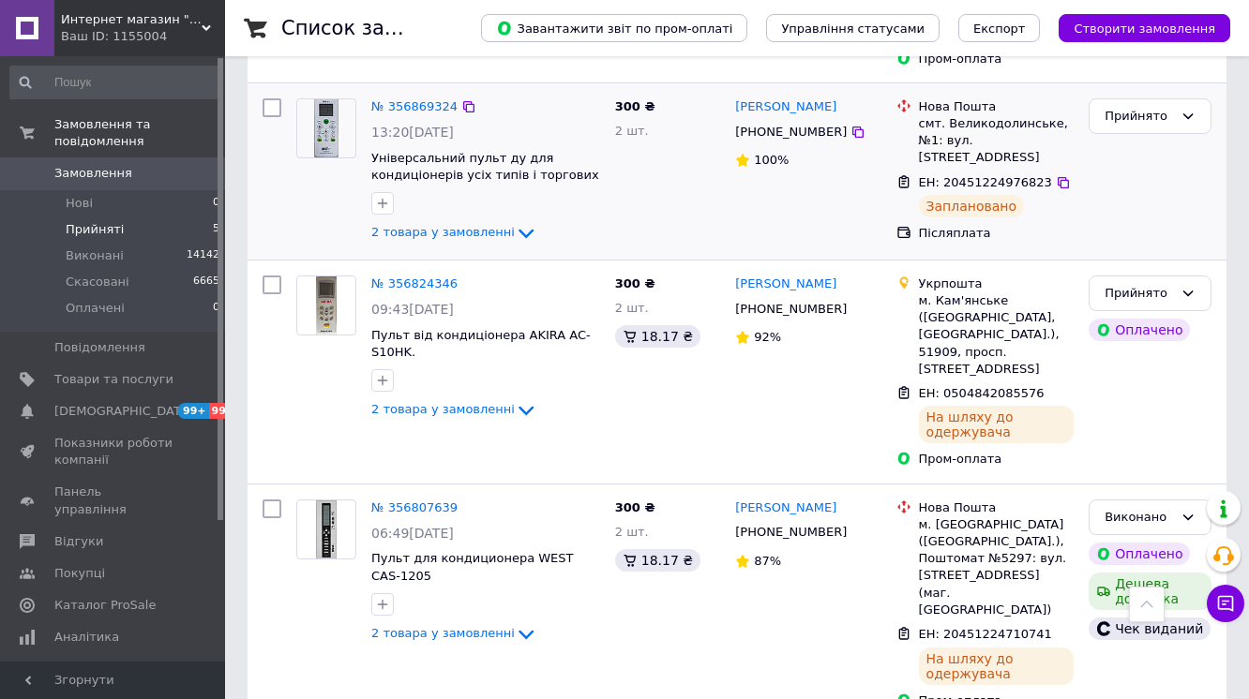
scroll to position [450, 0]
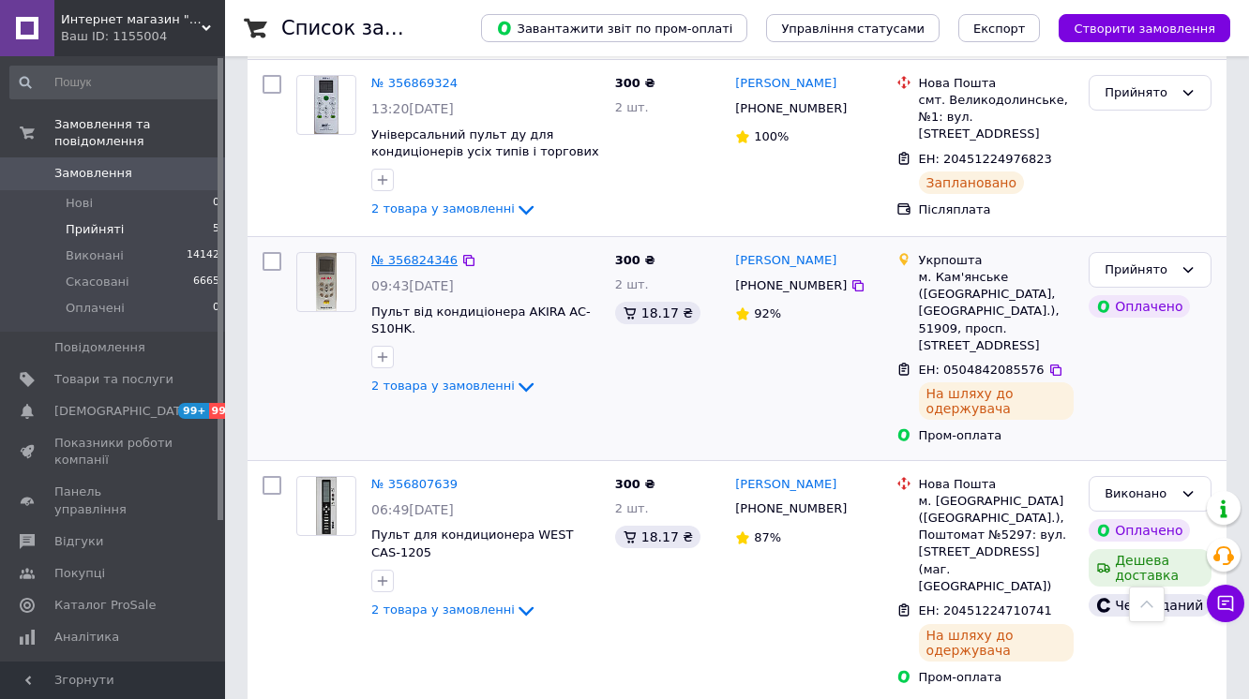
click at [428, 258] on link "№ 356824346" at bounding box center [414, 260] width 86 height 14
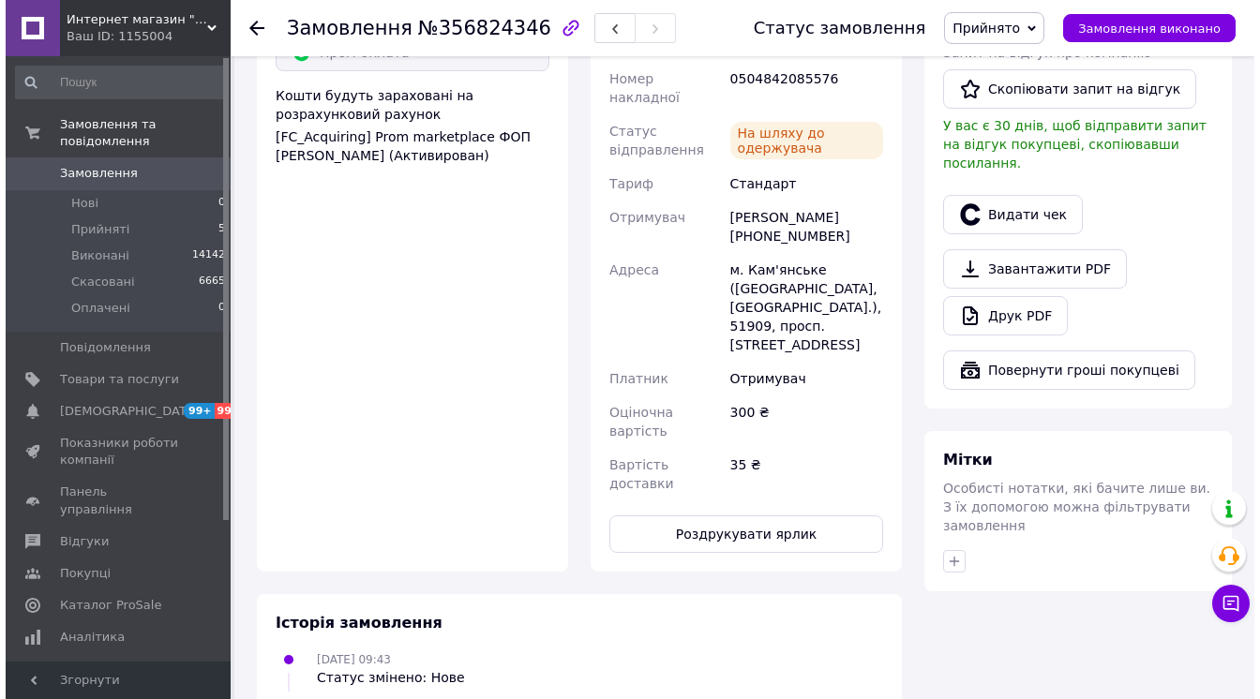
scroll to position [975, 0]
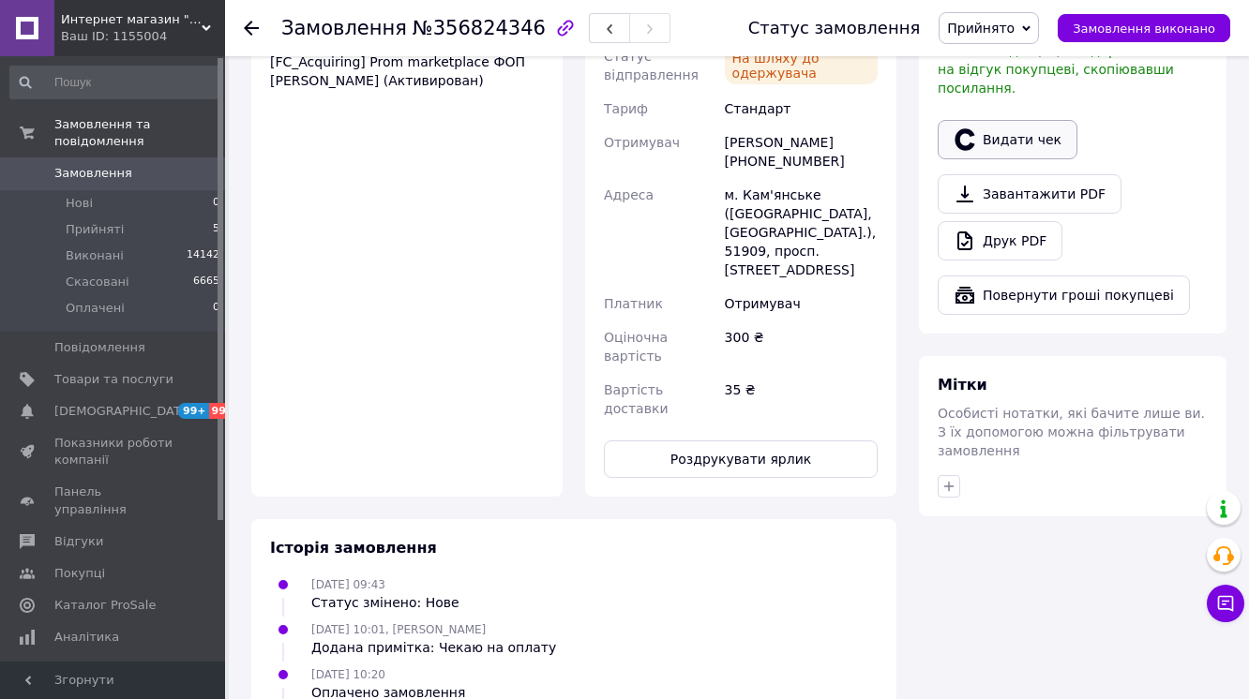
click at [977, 159] on button "Видати чек" at bounding box center [1008, 139] width 140 height 39
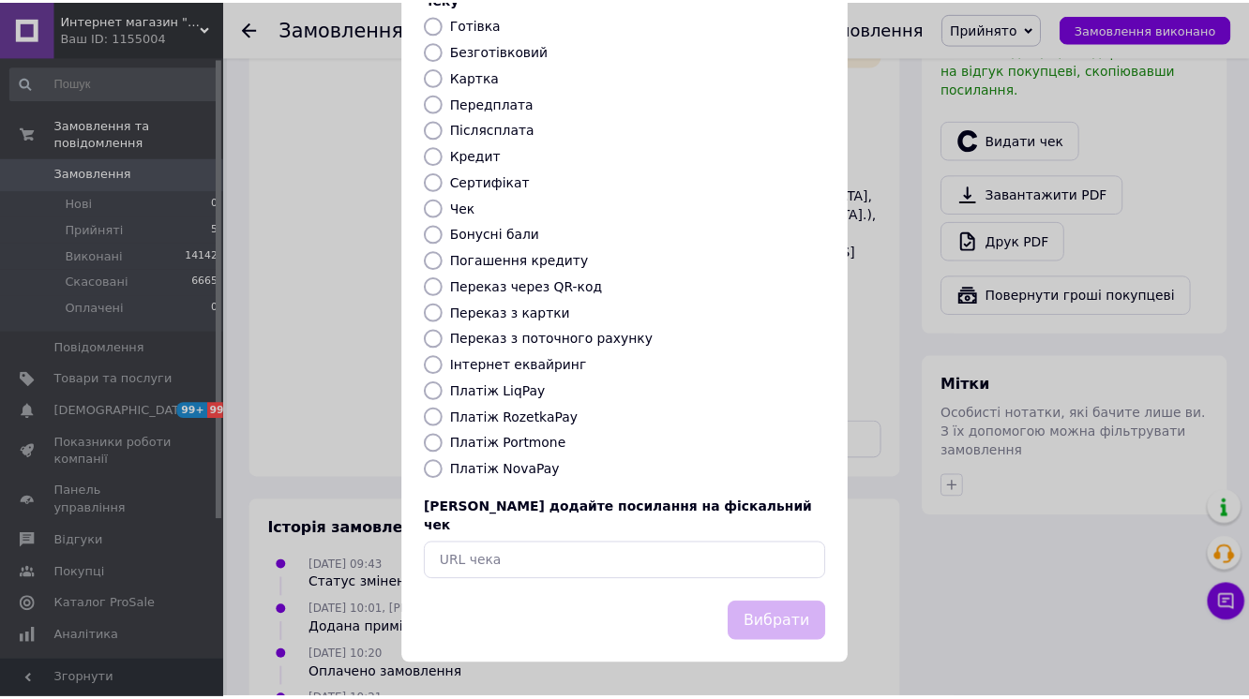
scroll to position [239, 0]
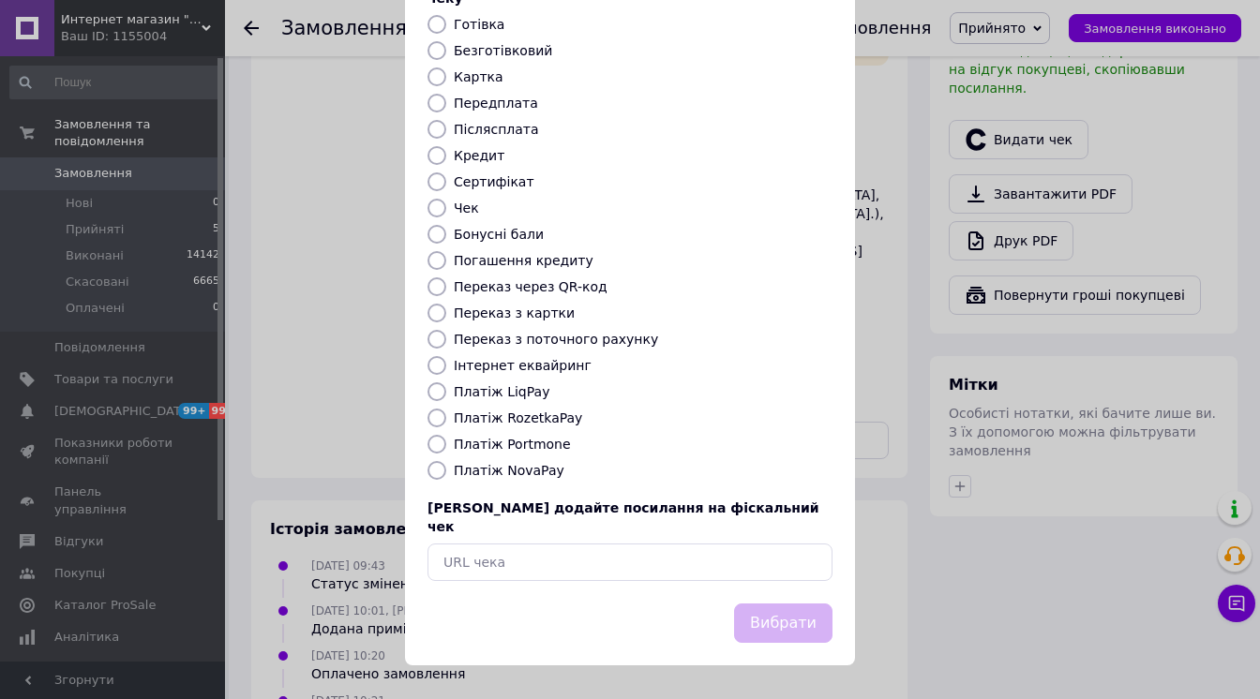
click at [525, 415] on label "Платіж RozetkaPay" at bounding box center [518, 418] width 128 height 15
click at [446, 415] on input "Платіж RozetkaPay" at bounding box center [437, 418] width 19 height 19
radio input "true"
click at [735, 610] on button "Вибрати" at bounding box center [783, 624] width 98 height 40
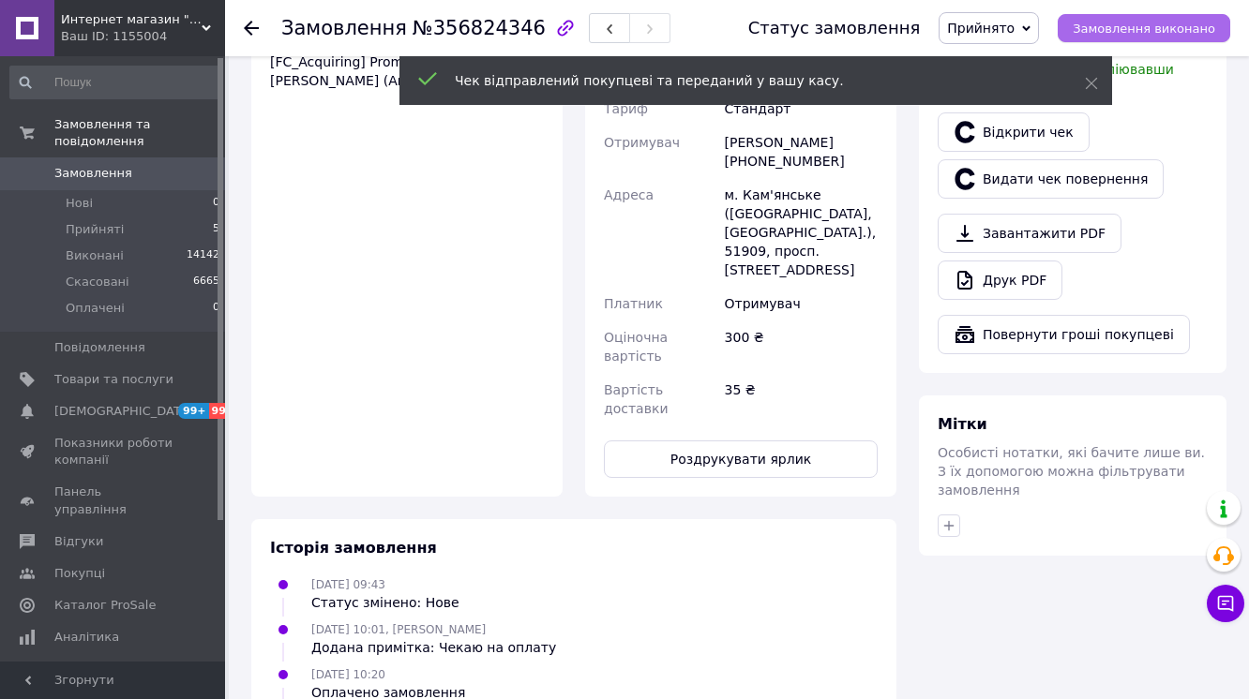
click at [1163, 26] on span "Замовлення виконано" at bounding box center [1144, 29] width 143 height 14
click at [248, 31] on use at bounding box center [251, 28] width 15 height 15
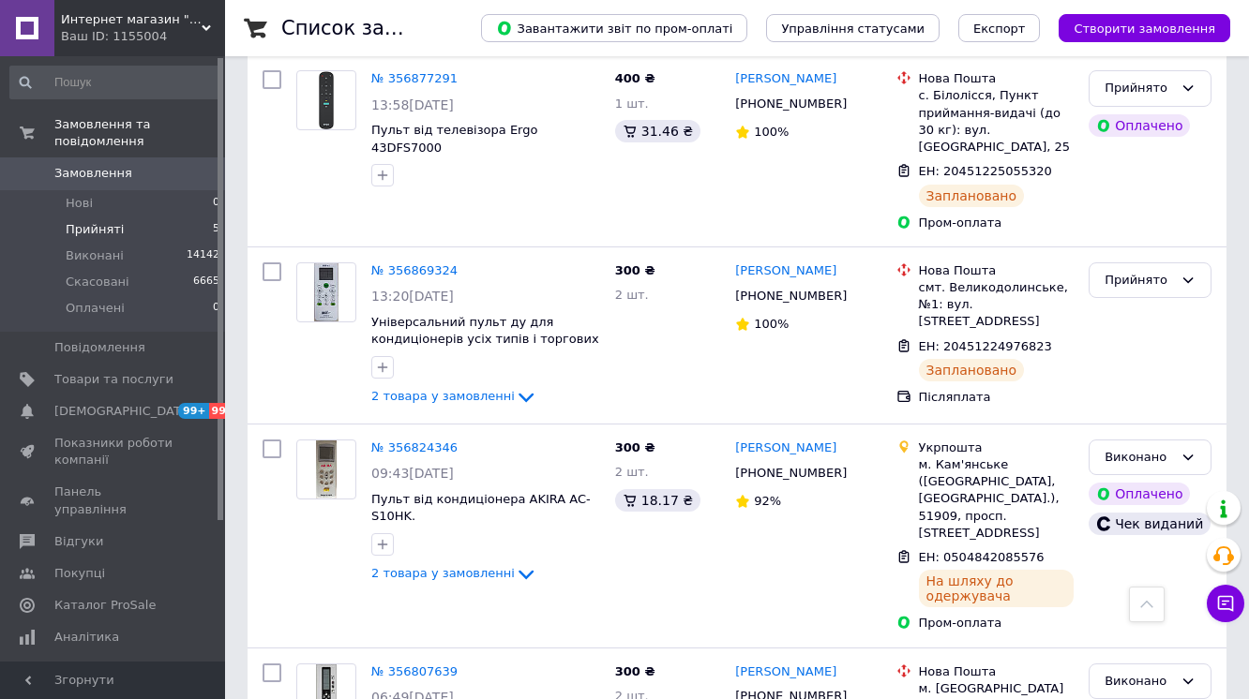
scroll to position [225, 0]
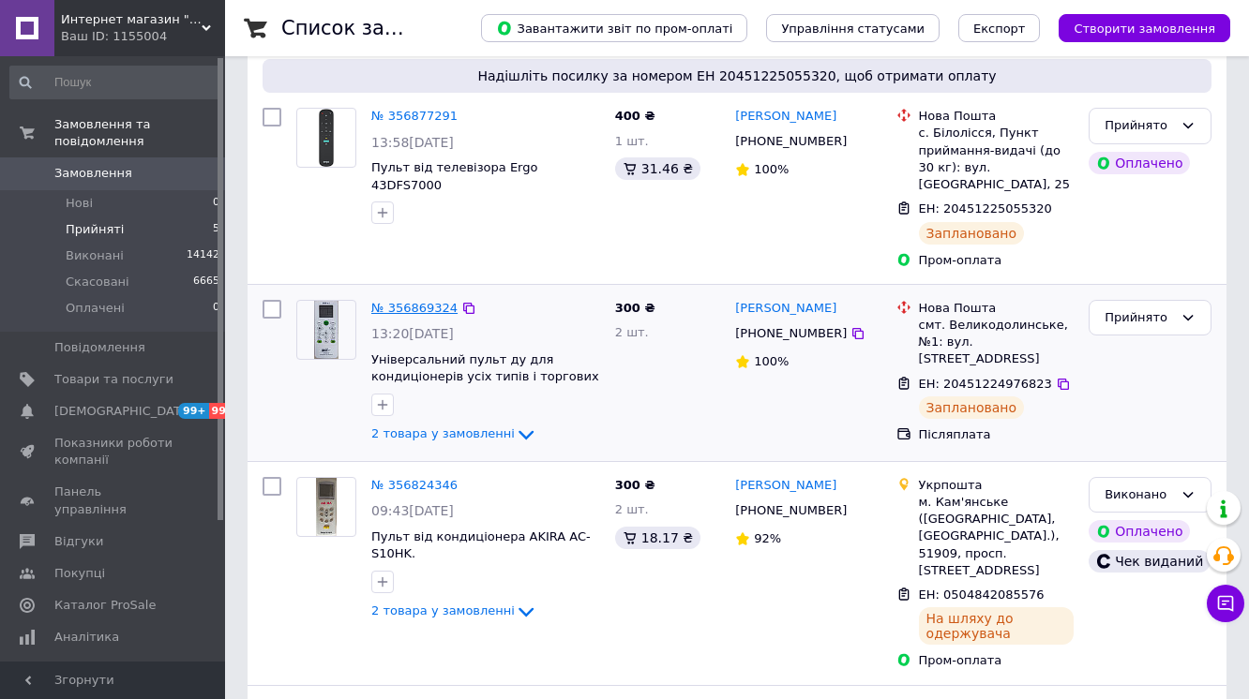
click at [415, 301] on link "№ 356869324" at bounding box center [414, 308] width 86 height 14
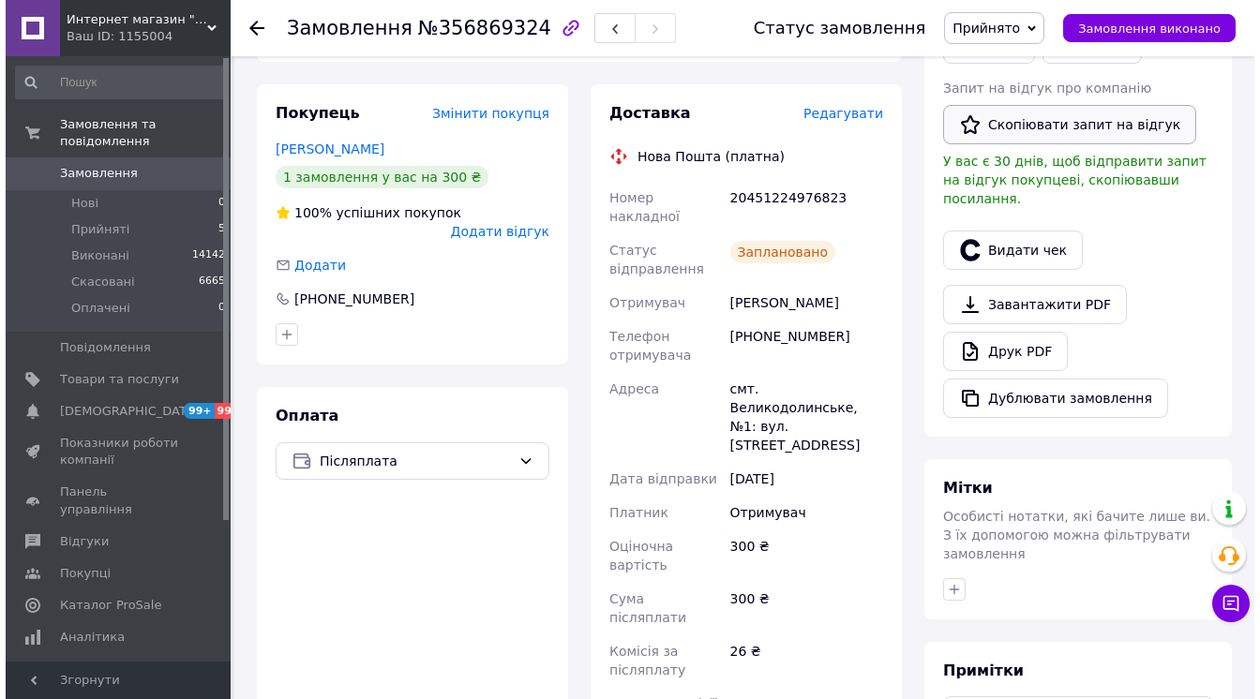
scroll to position [450, 0]
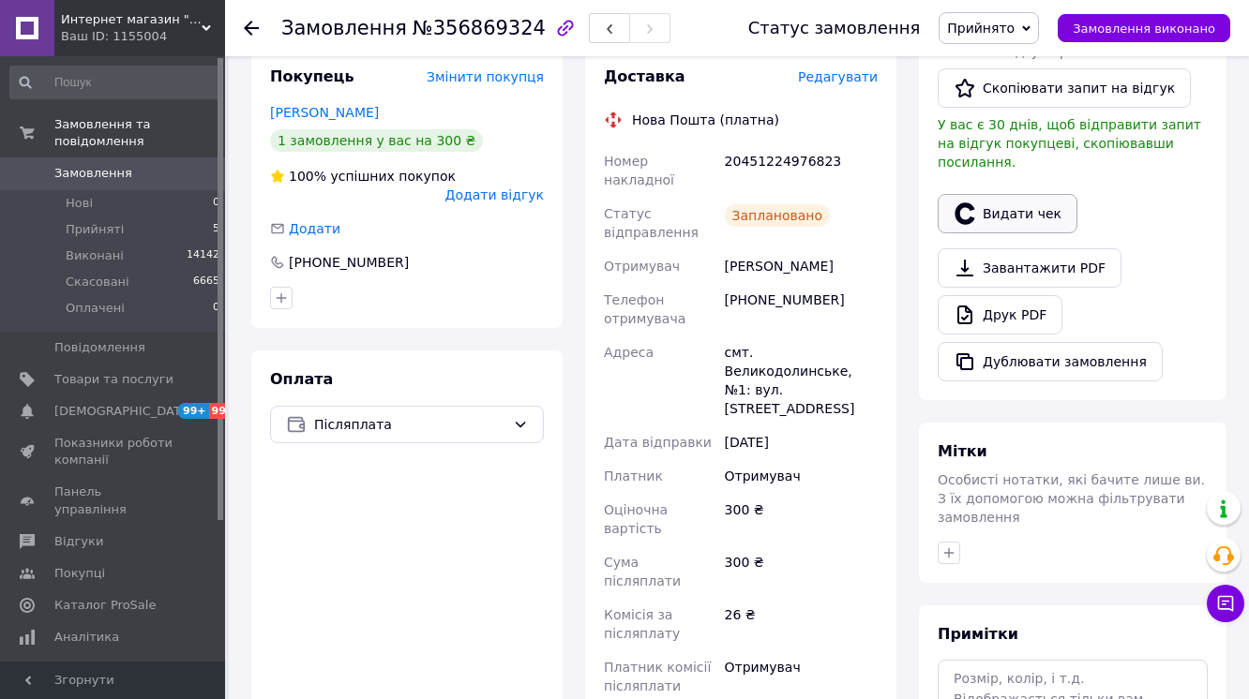
click at [1011, 233] on button "Видати чек" at bounding box center [1008, 213] width 140 height 39
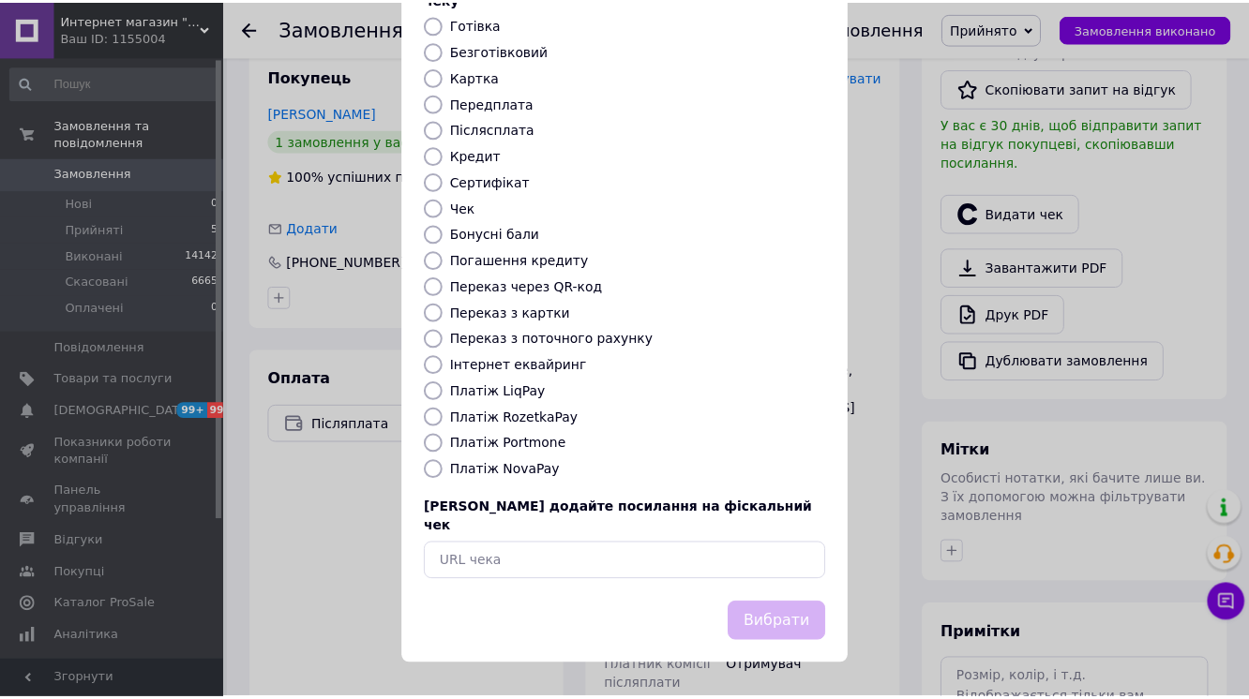
scroll to position [239, 0]
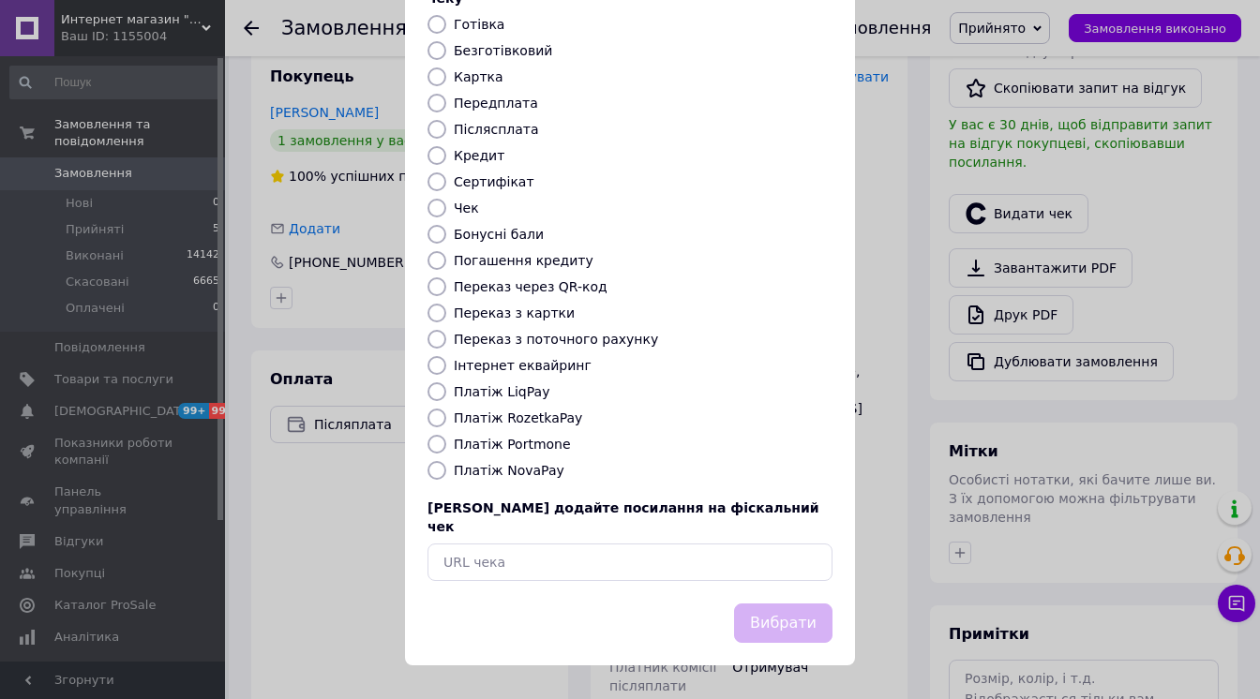
click at [535, 476] on label "Платіж NovaPay" at bounding box center [509, 470] width 111 height 15
click at [446, 476] on input "Платіж NovaPay" at bounding box center [437, 470] width 19 height 19
radio input "true"
click at [757, 618] on button "Вибрати" at bounding box center [783, 624] width 98 height 40
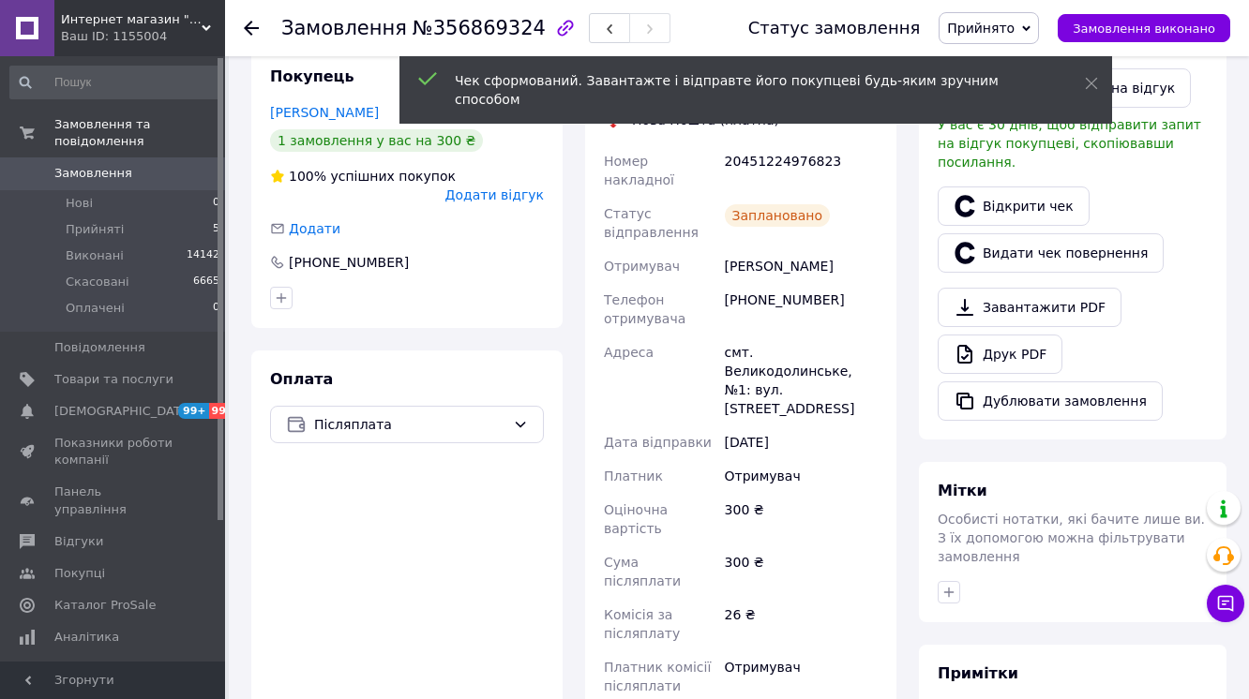
click at [1215, 23] on span "Замовлення виконано" at bounding box center [1144, 29] width 143 height 14
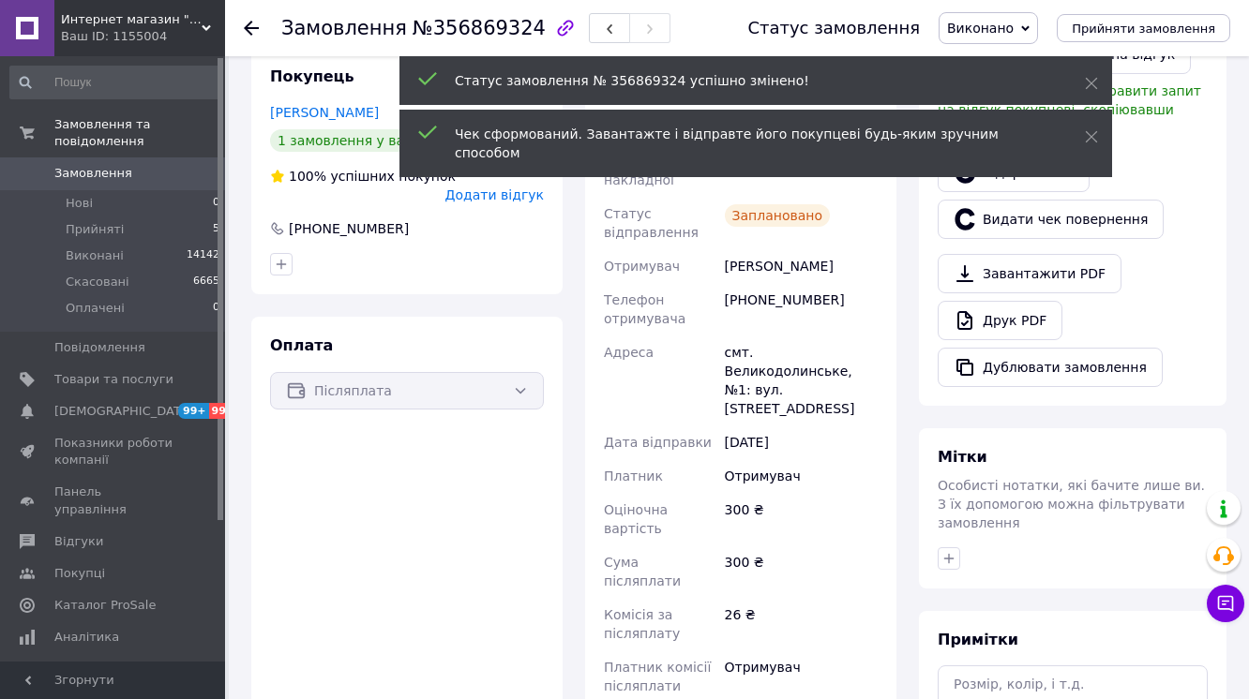
scroll to position [102, 0]
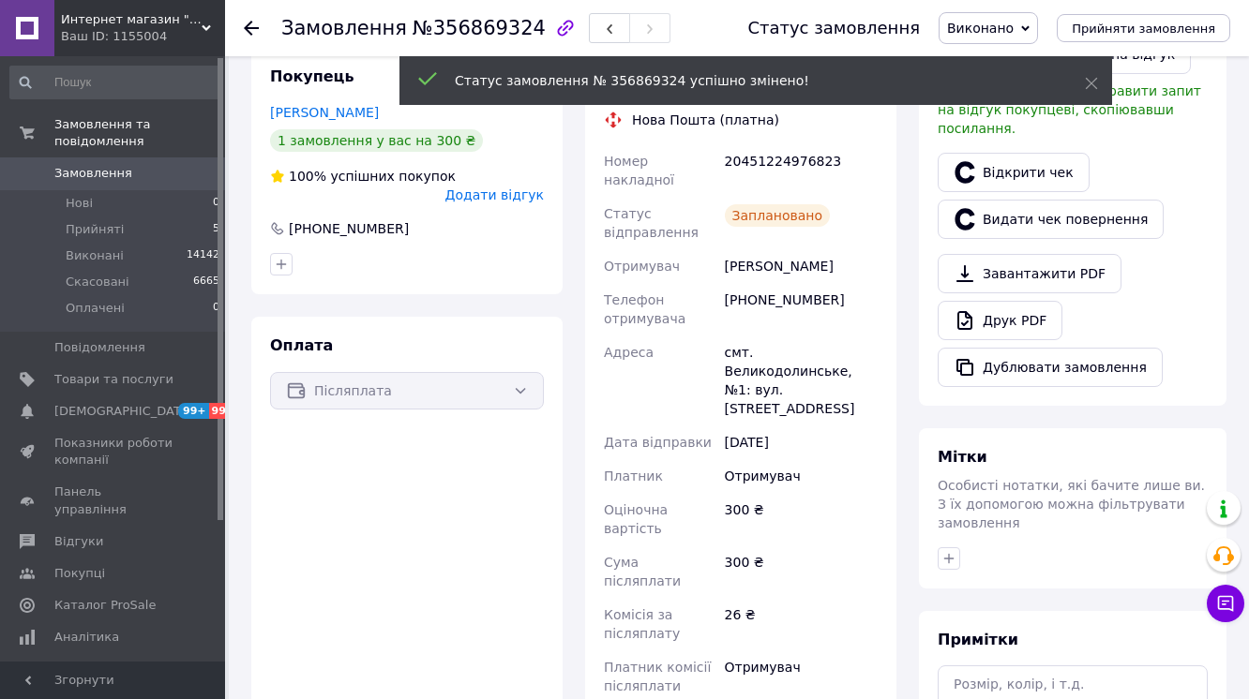
click at [251, 26] on icon at bounding box center [251, 28] width 15 height 15
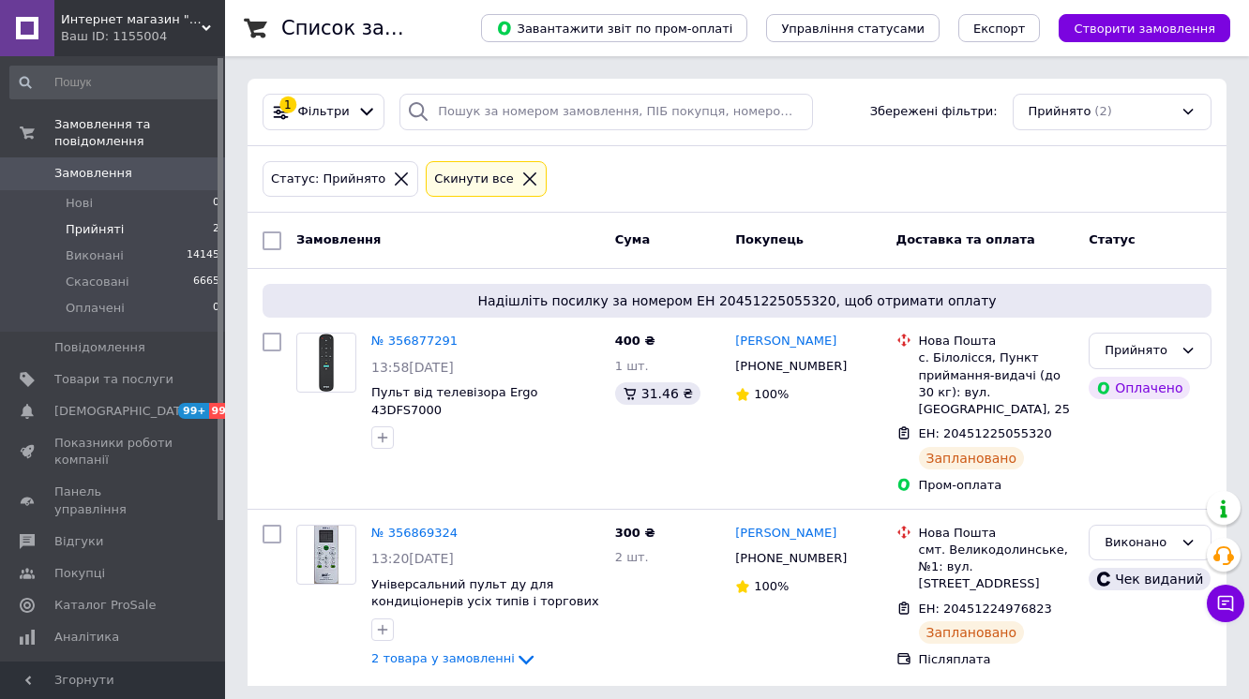
scroll to position [3, 0]
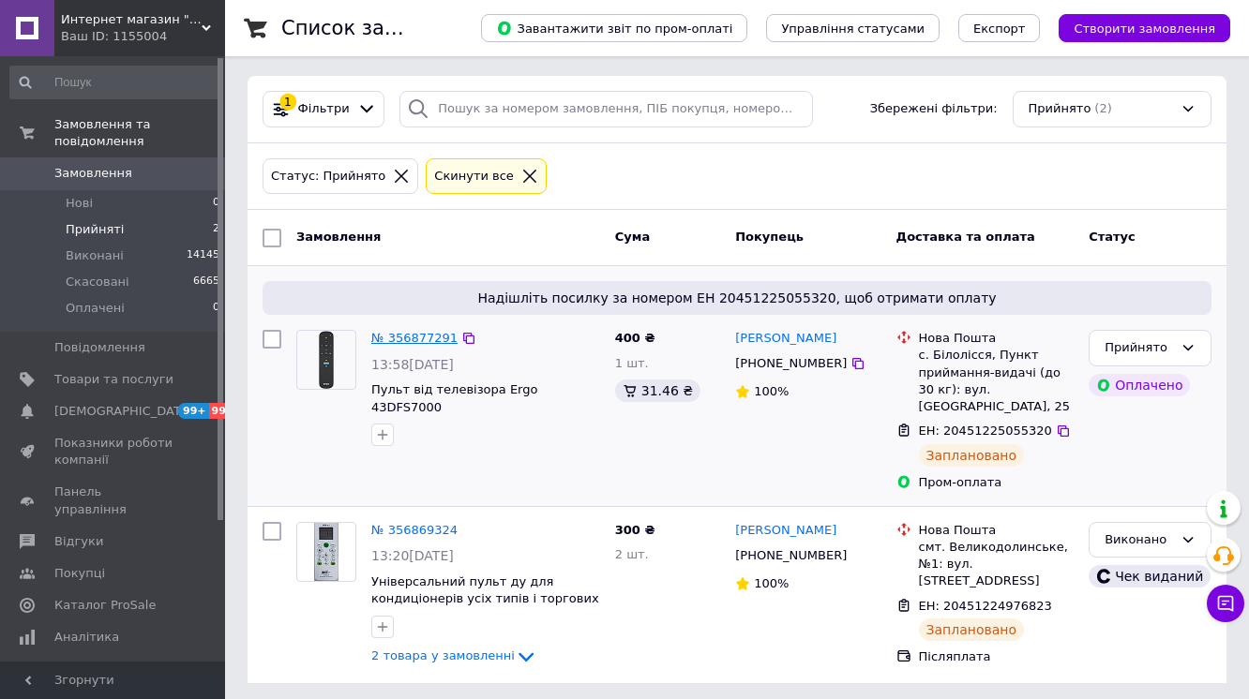
click at [422, 338] on link "№ 356877291" at bounding box center [414, 338] width 86 height 14
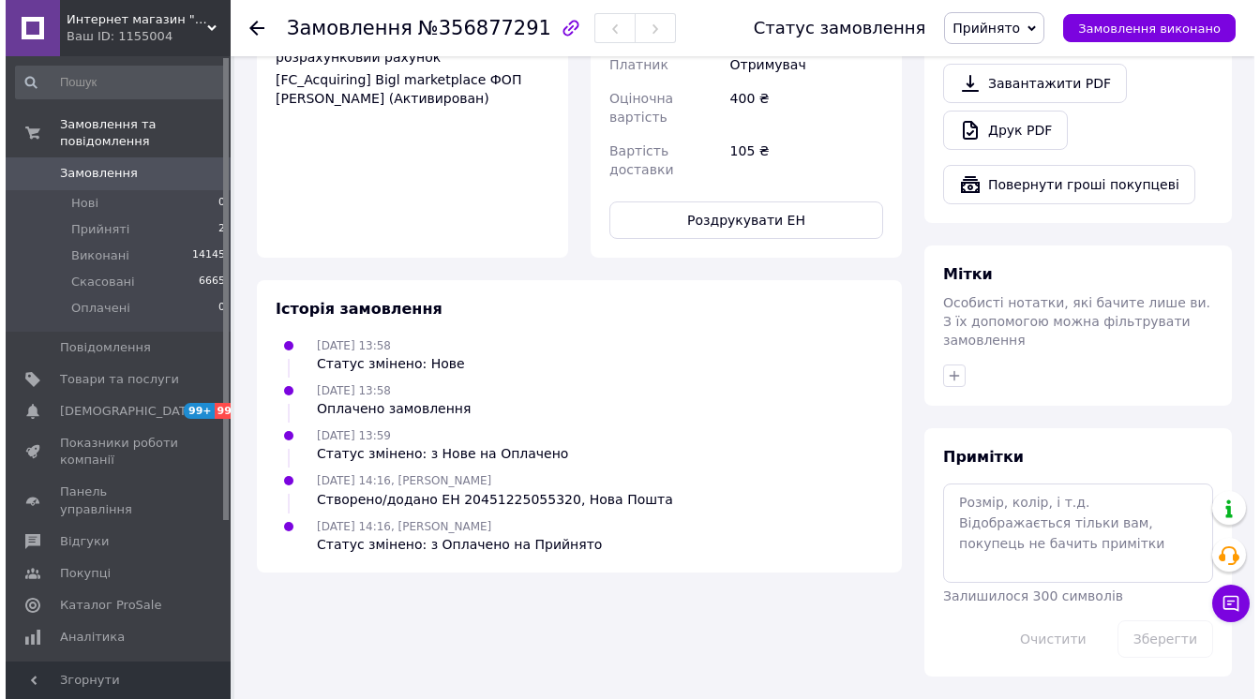
scroll to position [858, 0]
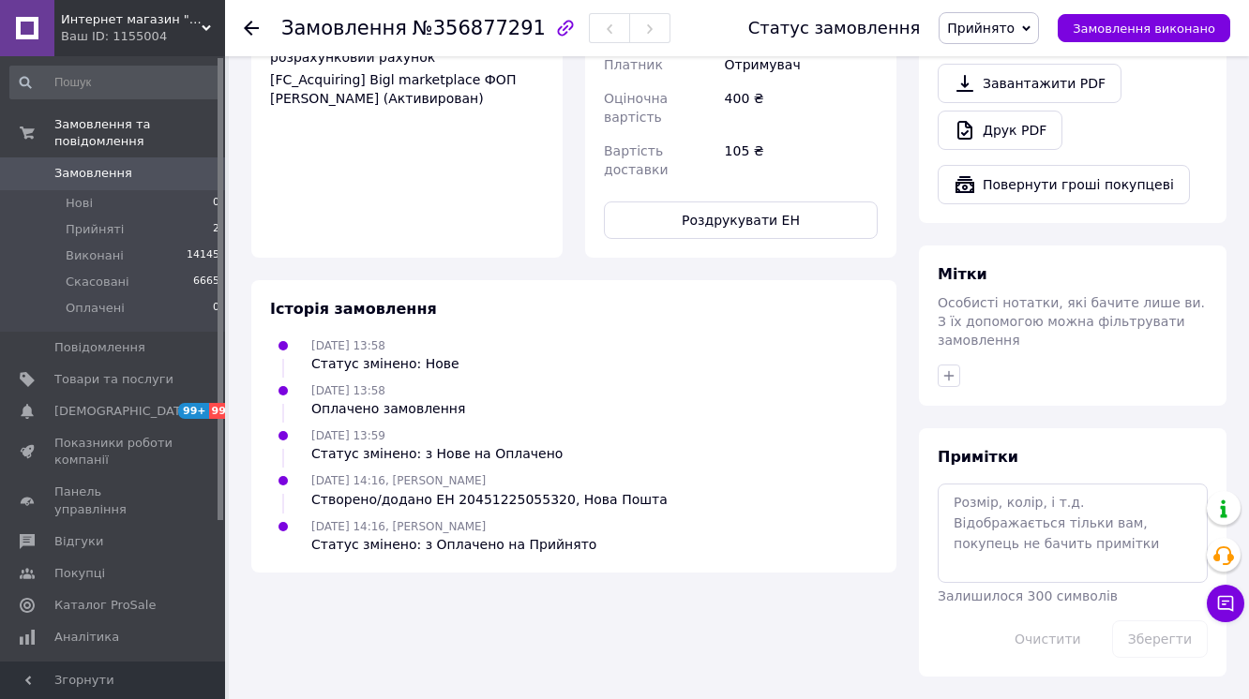
click at [1059, 49] on button "Видати чек" at bounding box center [1008, 28] width 140 height 39
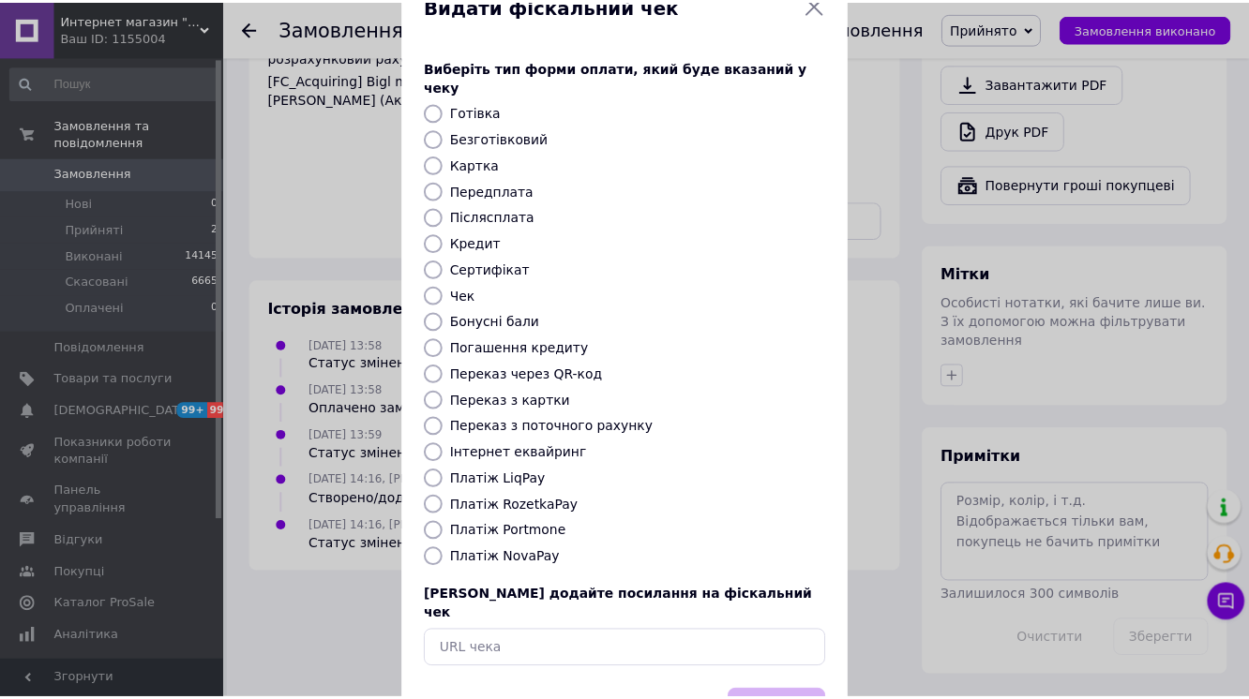
scroll to position [239, 0]
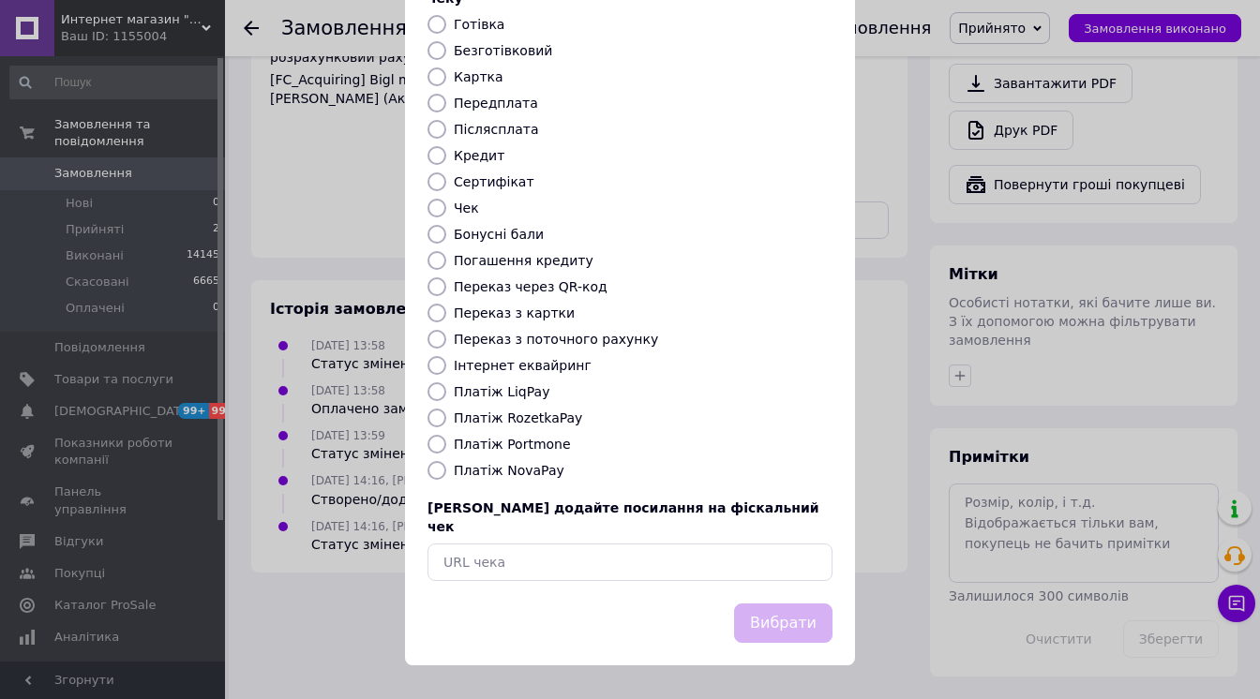
click at [576, 413] on label "Платіж RozetkaPay" at bounding box center [518, 418] width 128 height 15
click at [446, 413] on input "Платіж RozetkaPay" at bounding box center [437, 418] width 19 height 19
radio input "true"
click at [742, 627] on button "Вибрати" at bounding box center [783, 624] width 98 height 40
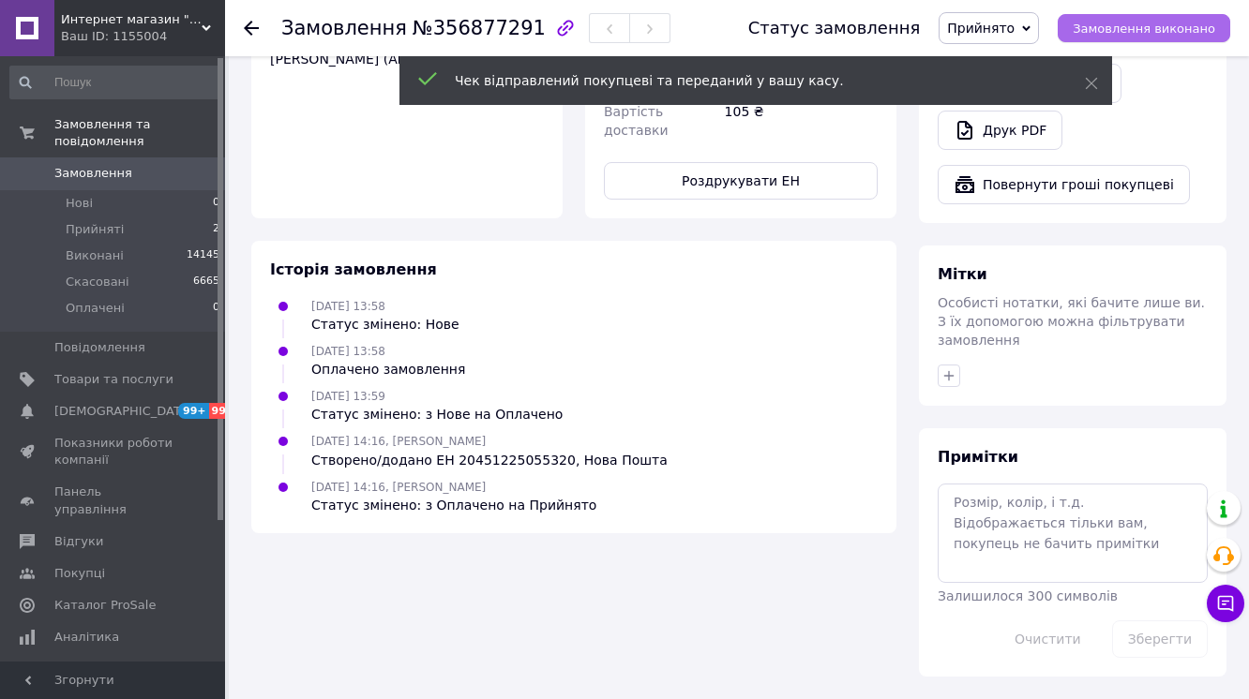
click at [1127, 22] on span "Замовлення виконано" at bounding box center [1144, 29] width 143 height 14
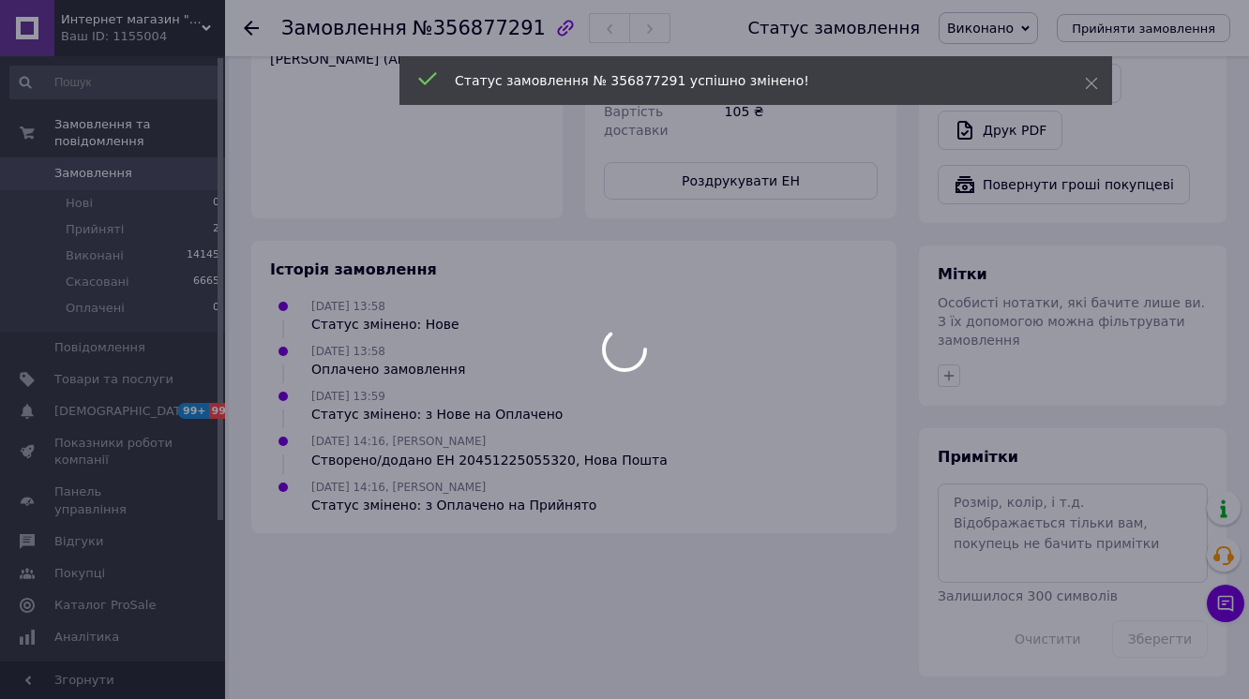
click at [257, 30] on div at bounding box center [624, 349] width 1249 height 699
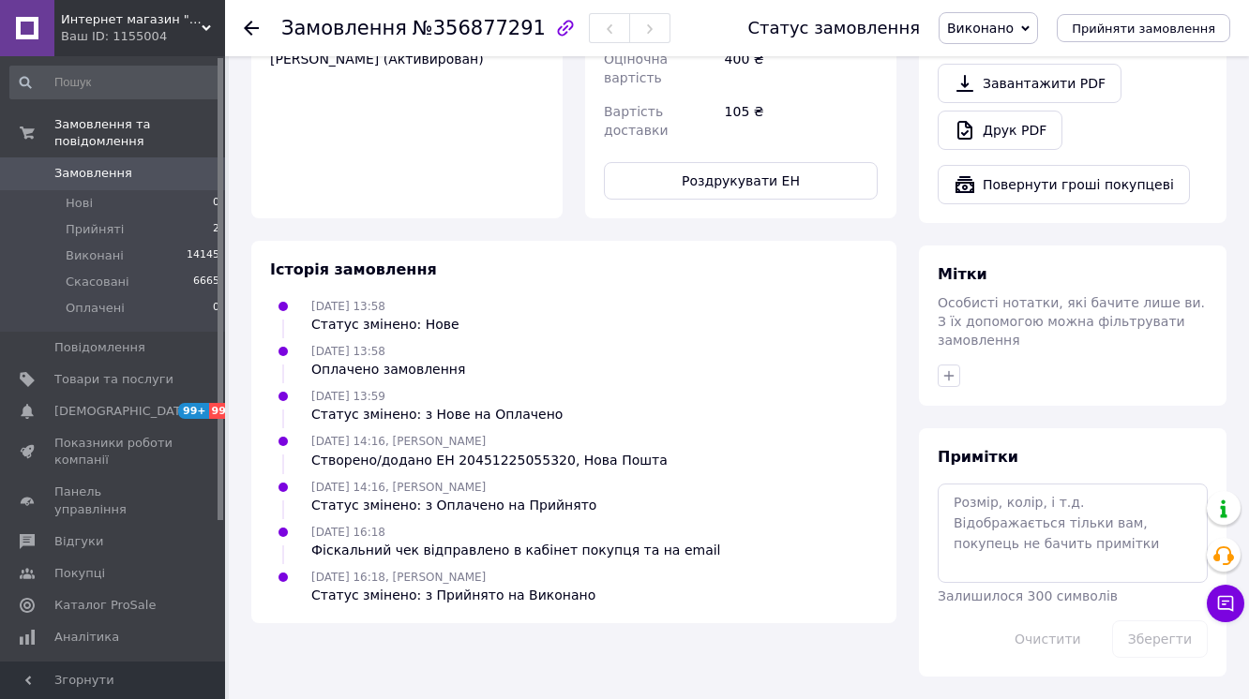
click at [255, 32] on icon at bounding box center [251, 28] width 15 height 15
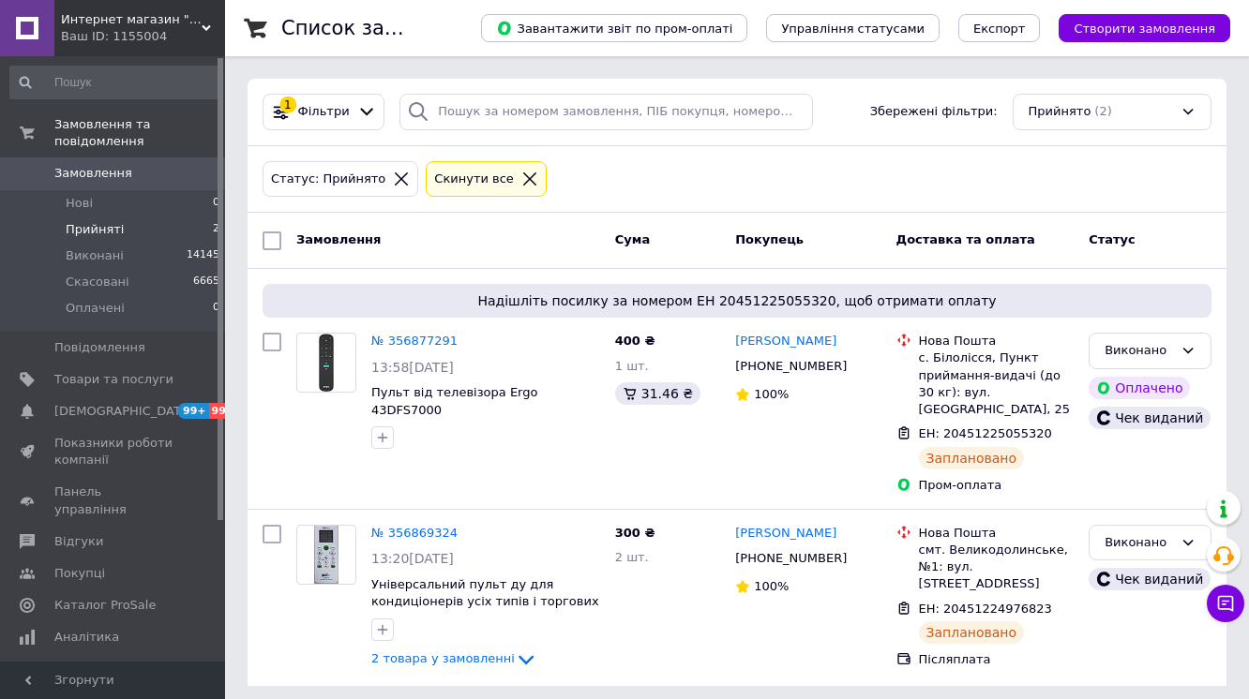
scroll to position [3, 0]
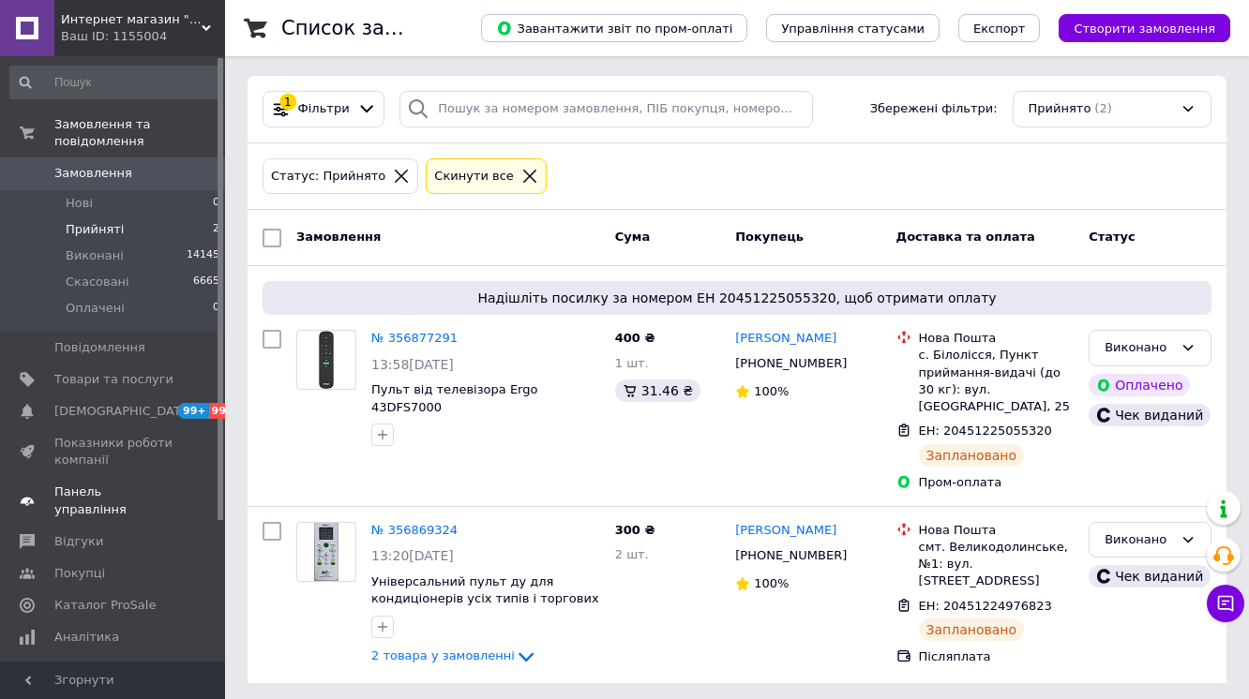
click at [105, 484] on span "Панель управління" at bounding box center [113, 501] width 119 height 34
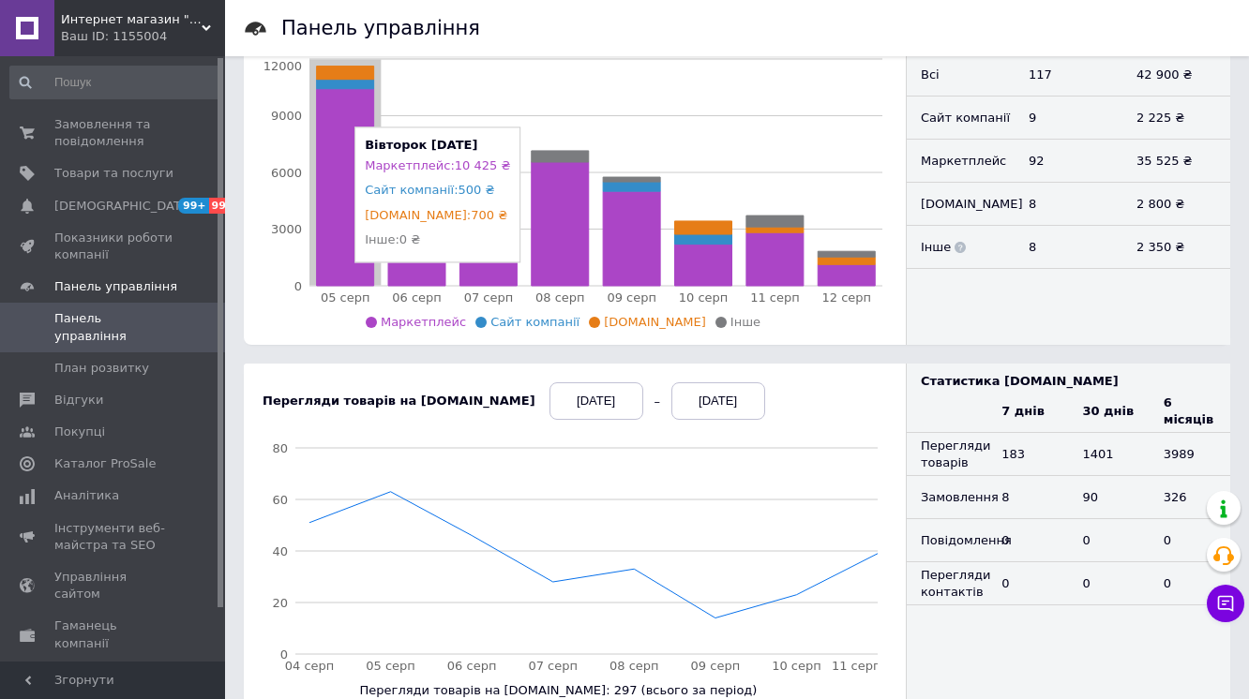
scroll to position [375, 0]
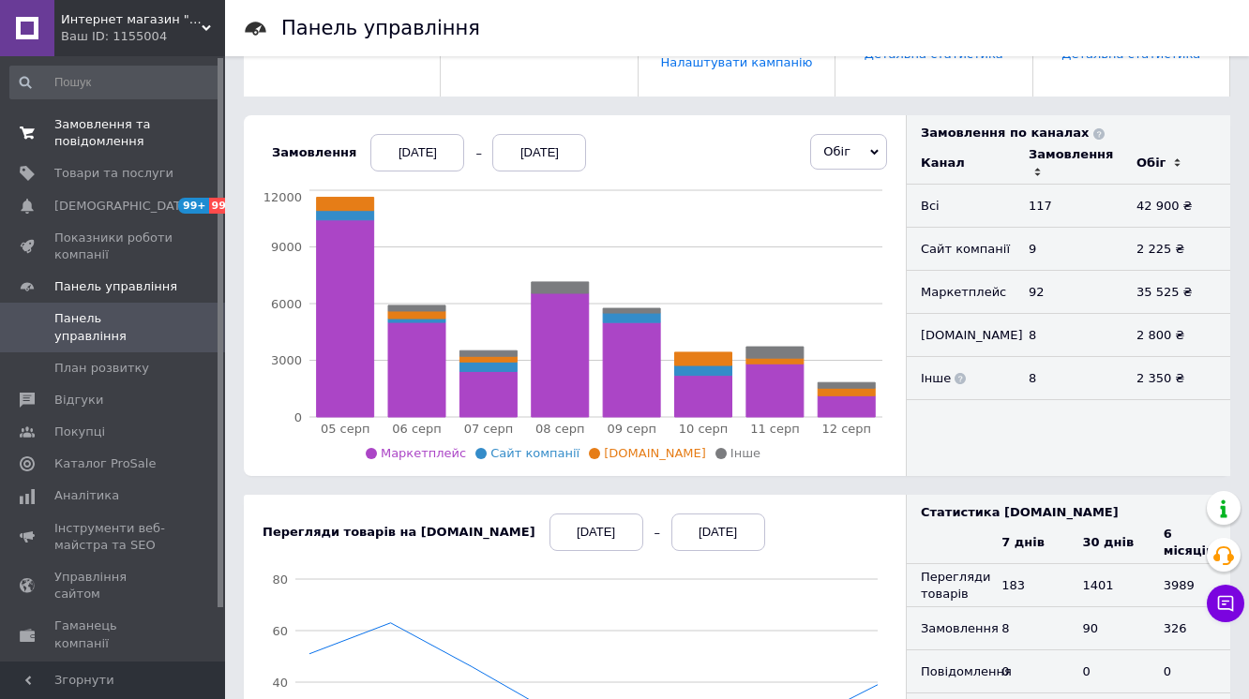
click at [93, 135] on span "Замовлення та повідомлення" at bounding box center [113, 133] width 119 height 34
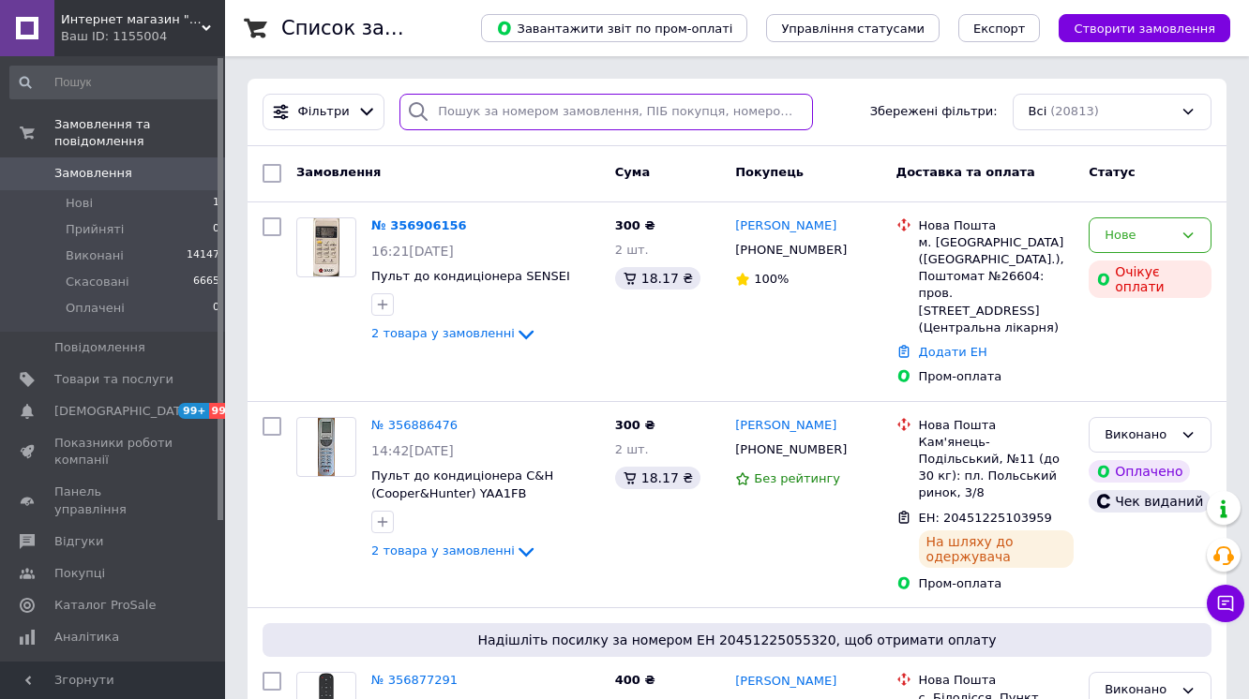
click at [438, 109] on input "search" at bounding box center [605, 112] width 413 height 37
paste input "380676239340"
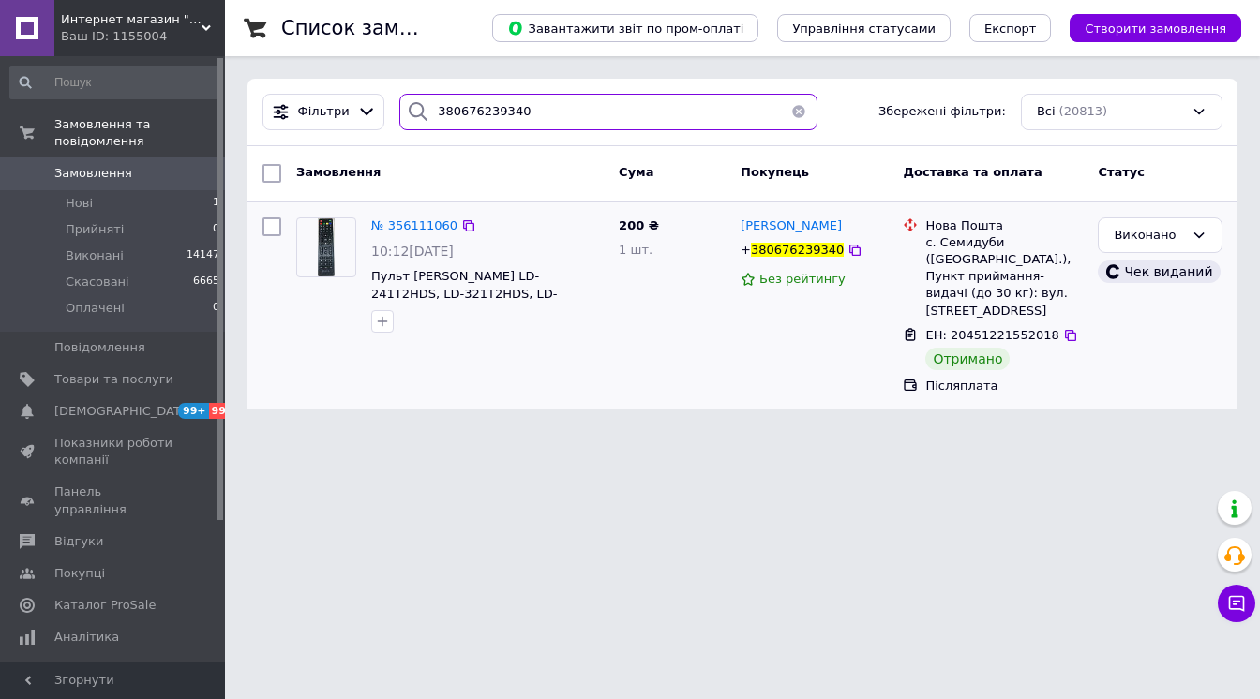
type input "380676239340"
click at [491, 325] on div at bounding box center [488, 322] width 240 height 30
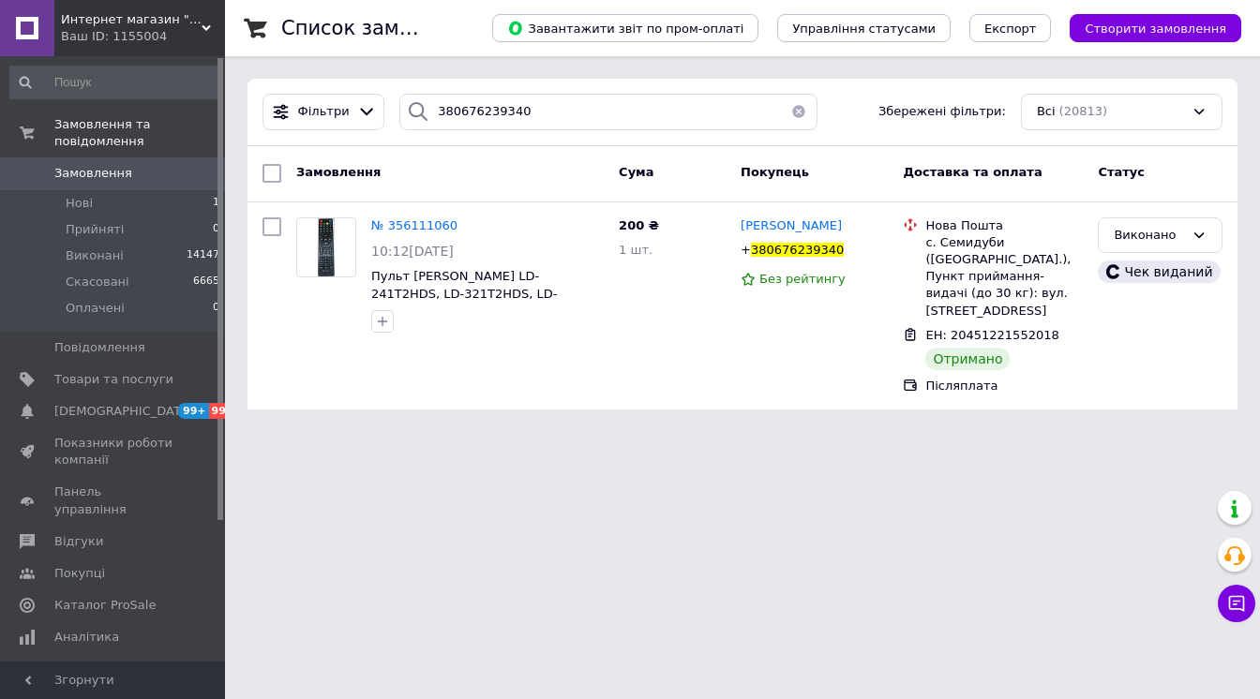
click at [80, 165] on span "Замовлення" at bounding box center [93, 173] width 78 height 17
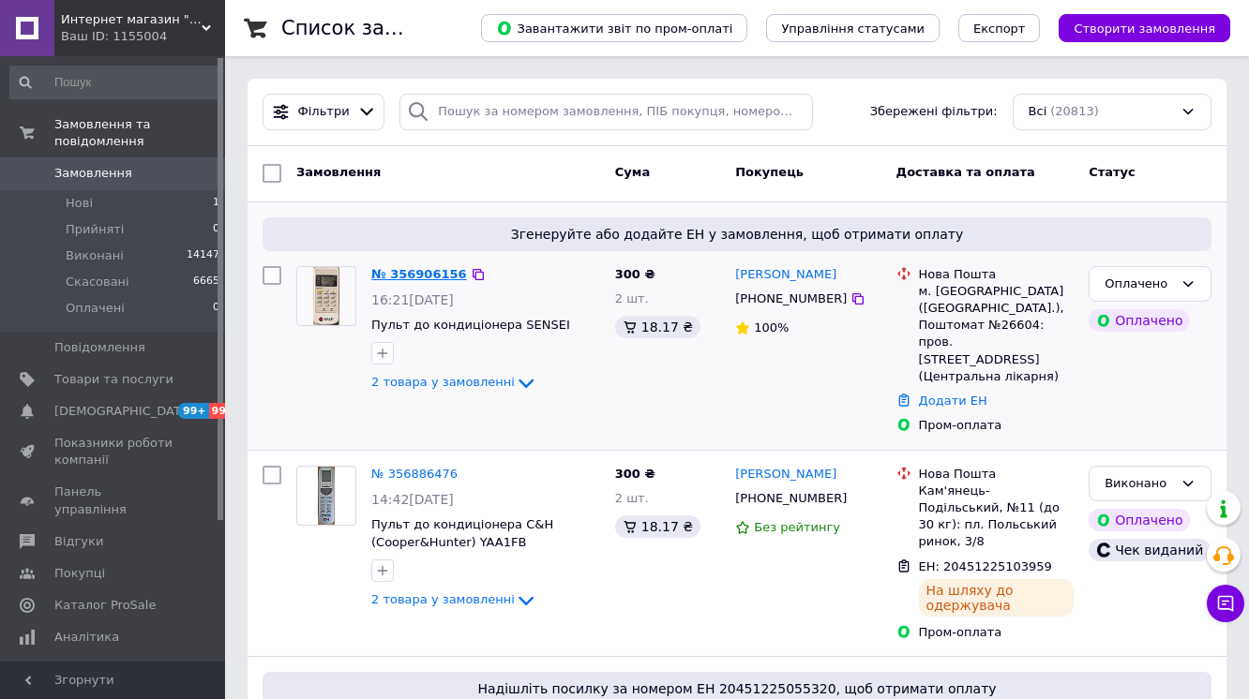
click at [435, 278] on link "№ 356906156" at bounding box center [419, 274] width 96 height 14
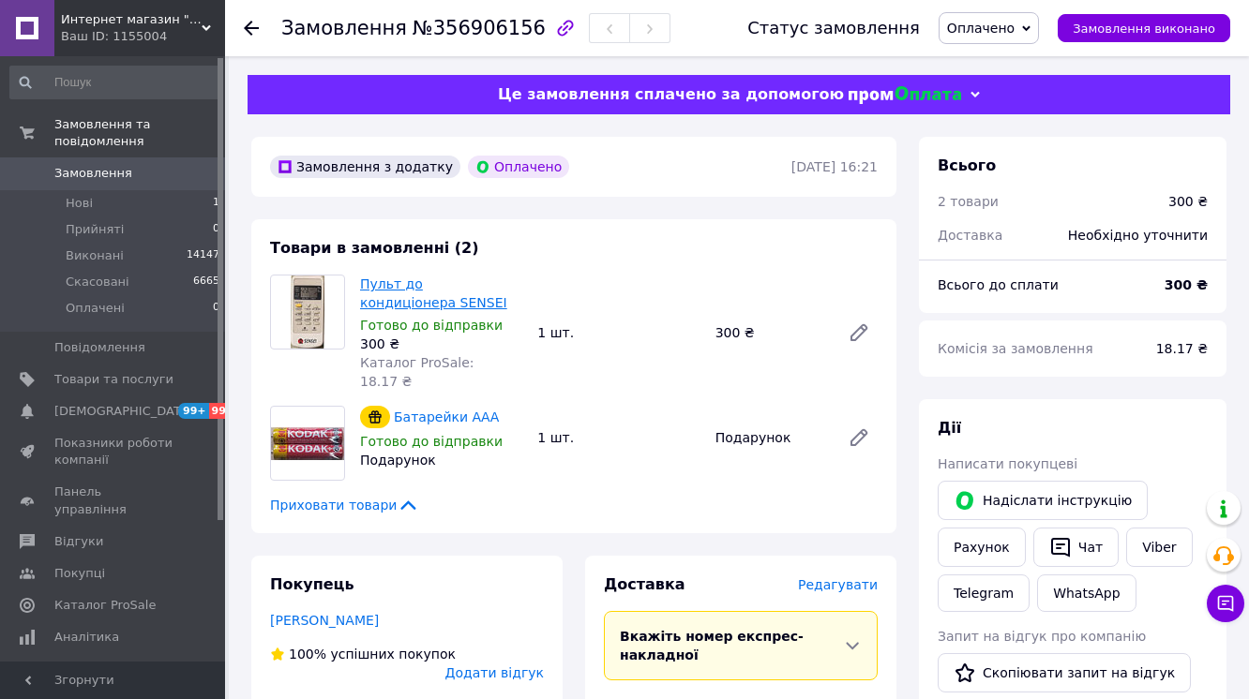
click at [465, 310] on link "Пульт до кондиціонера SENSEI" at bounding box center [433, 294] width 147 height 34
click at [1014, 36] on span "Оплачено" at bounding box center [981, 28] width 68 height 15
click at [1013, 71] on li "Прийнято" at bounding box center [988, 66] width 98 height 28
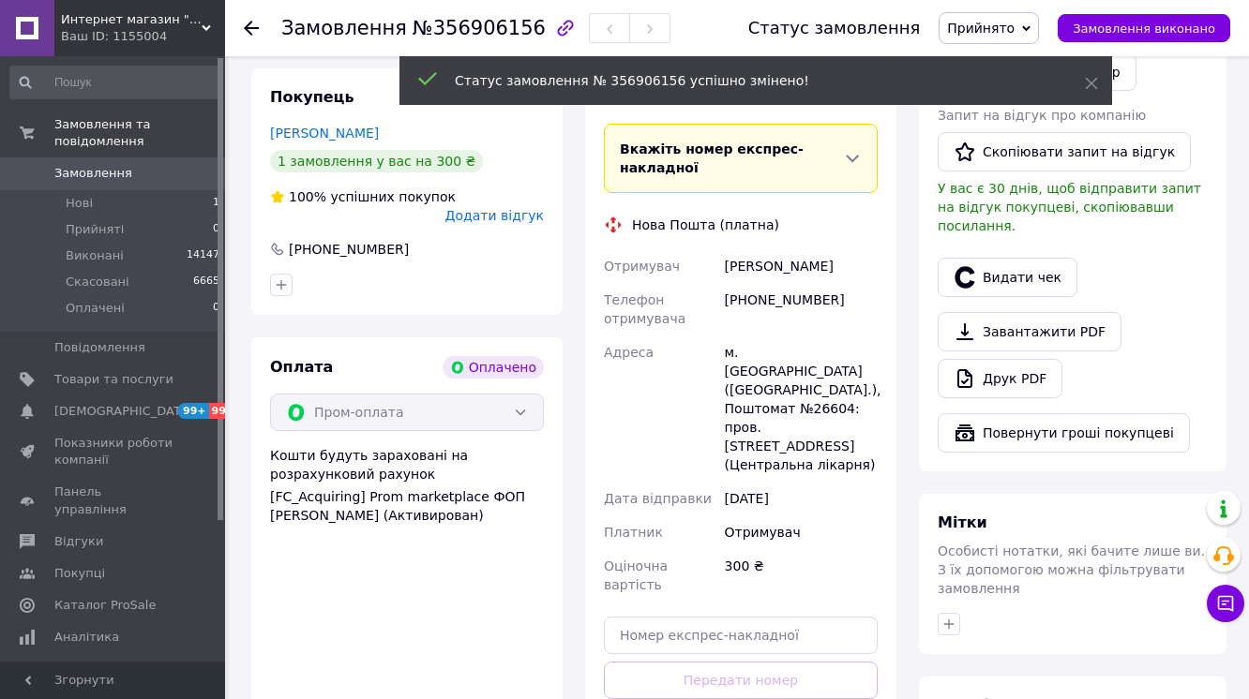
scroll to position [784, 0]
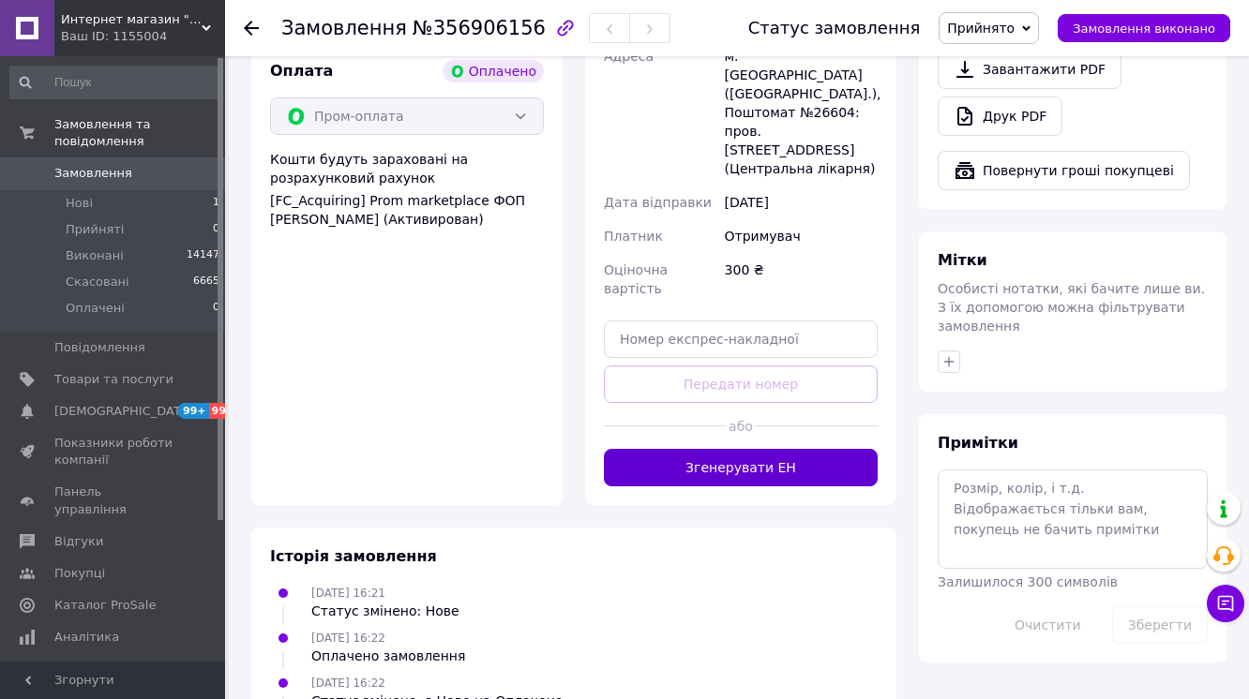
click at [784, 487] on button "Згенерувати ЕН" at bounding box center [741, 468] width 274 height 38
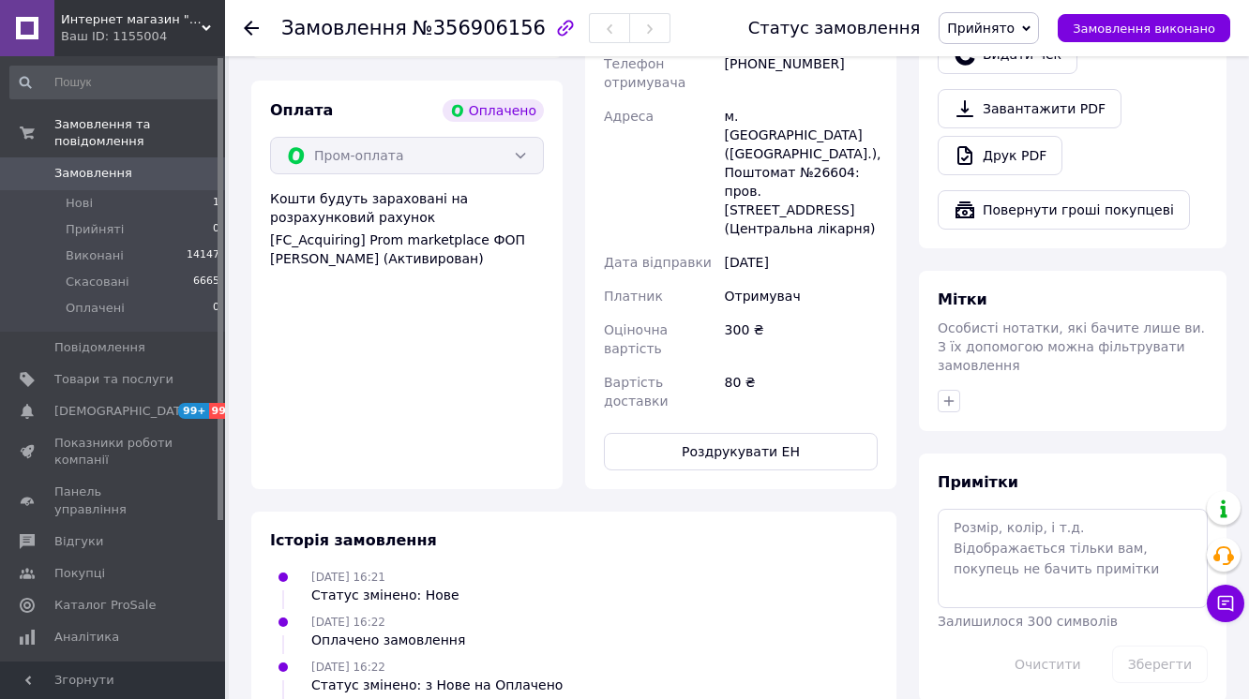
scroll to position [709, 0]
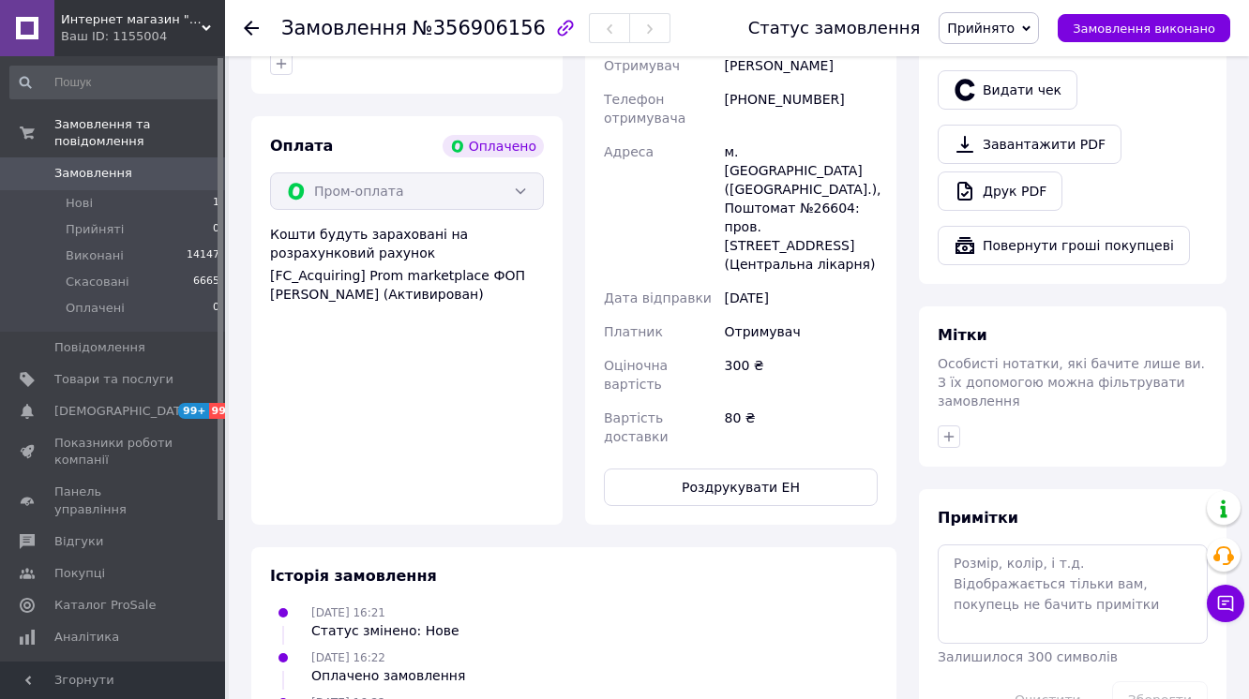
click at [87, 165] on span "Замовлення" at bounding box center [93, 173] width 78 height 17
